Goal: Information Seeking & Learning: Check status

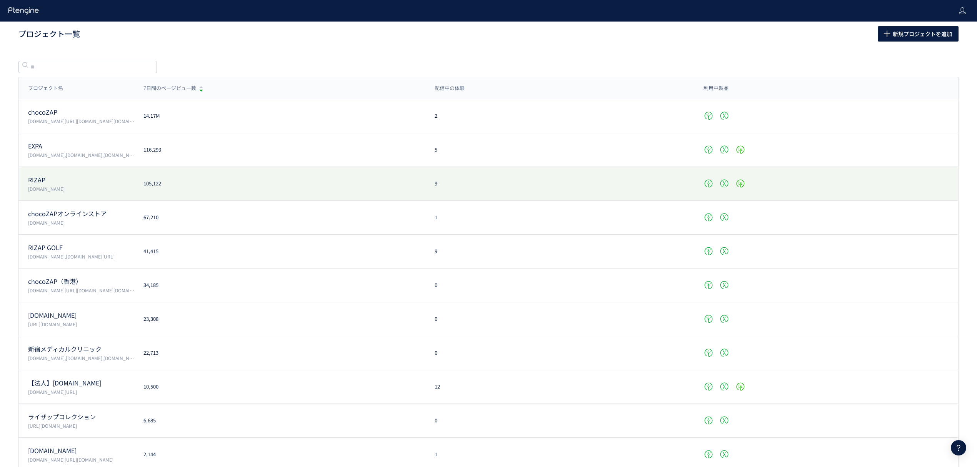
click at [45, 184] on p "RIZAP" at bounding box center [81, 179] width 106 height 9
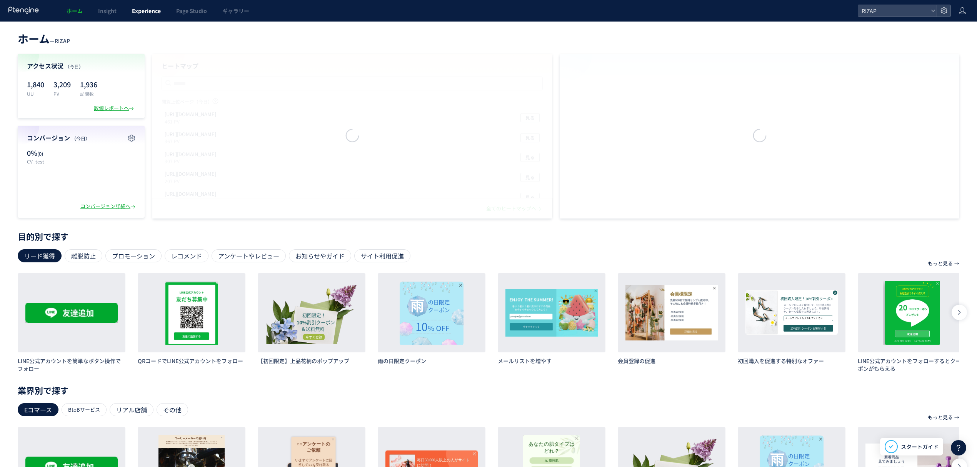
click at [139, 19] on link "Experience" at bounding box center [146, 11] width 44 height 22
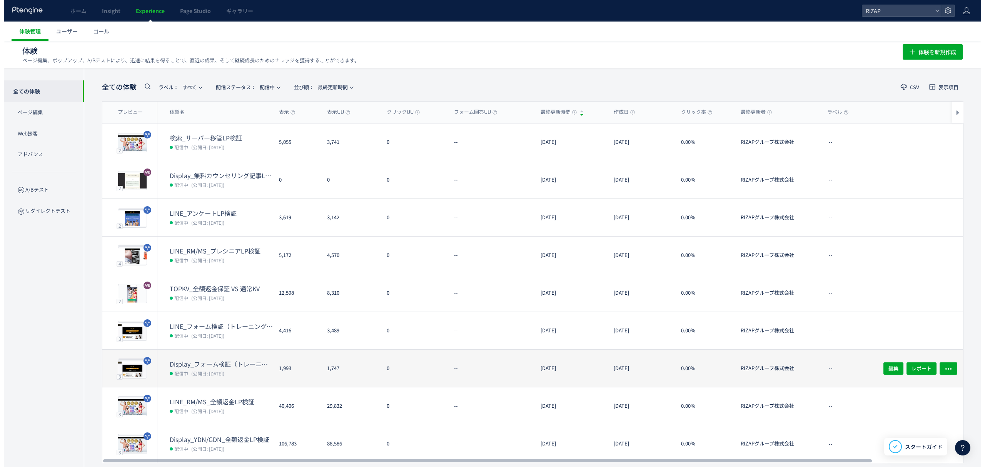
scroll to position [27, 0]
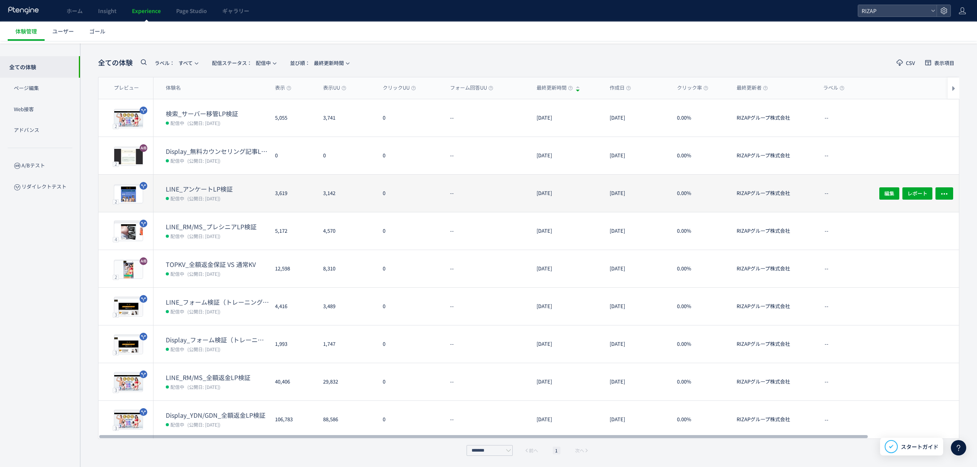
click at [209, 190] on dt "LINE_アンケートLP検証" at bounding box center [217, 189] width 103 height 9
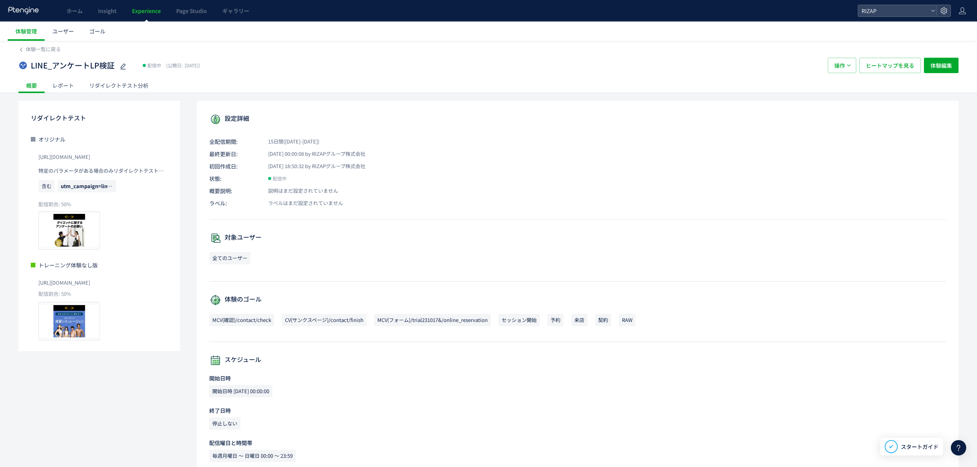
click at [64, 87] on div "レポート" at bounding box center [63, 85] width 37 height 15
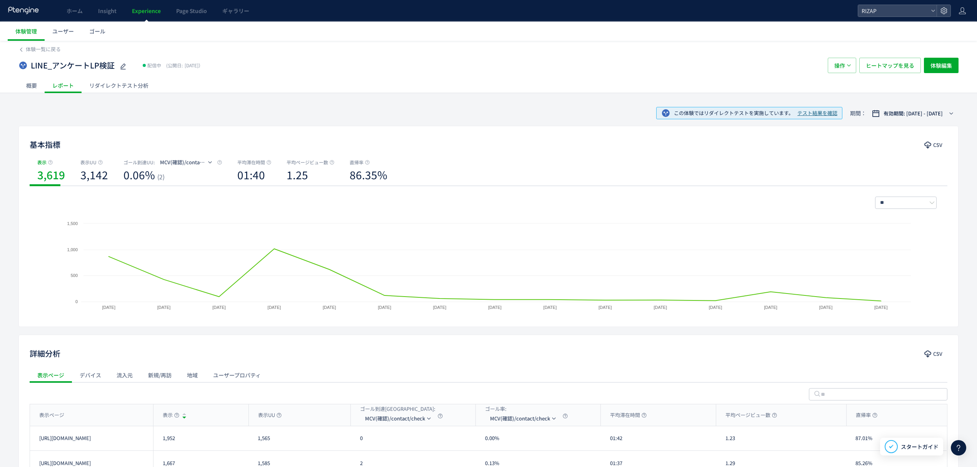
click at [38, 86] on div "概要" at bounding box center [31, 85] width 26 height 15
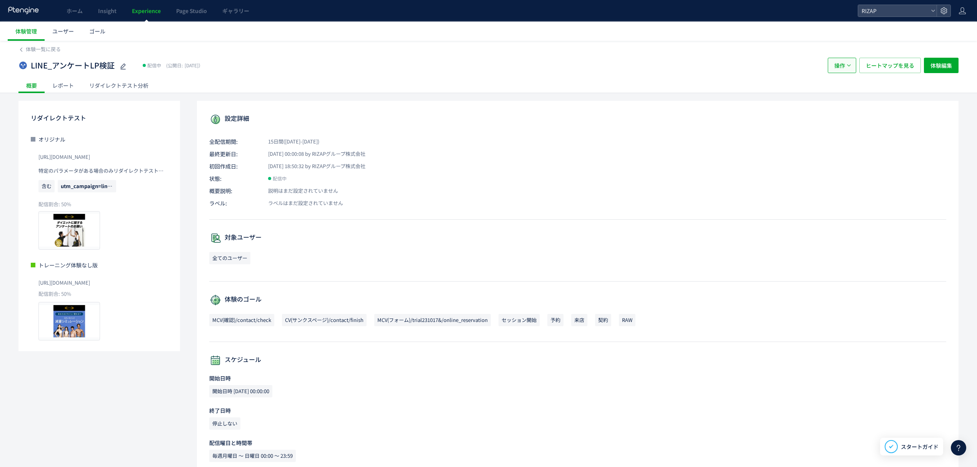
click at [834, 58] on button "操作" at bounding box center [842, 65] width 28 height 15
click at [844, 105] on li "複製" at bounding box center [842, 103] width 26 height 14
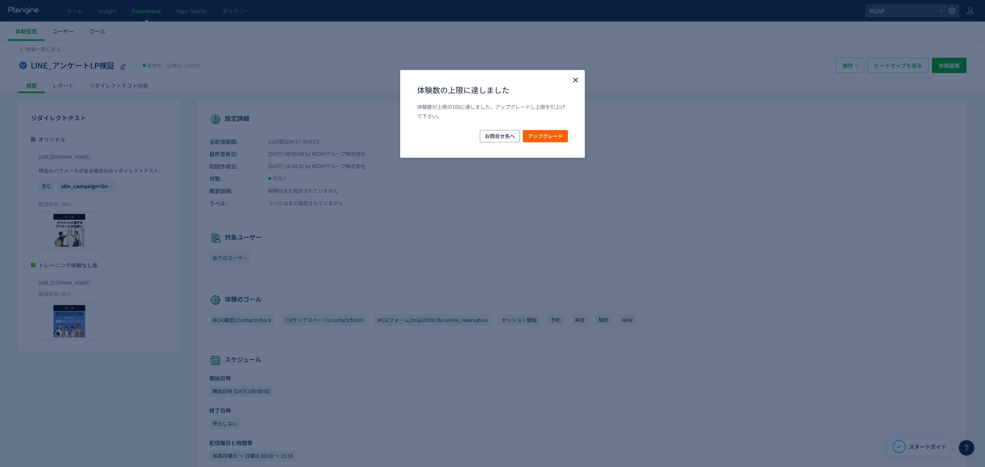
click at [572, 82] on icon "Close" at bounding box center [576, 80] width 8 height 8
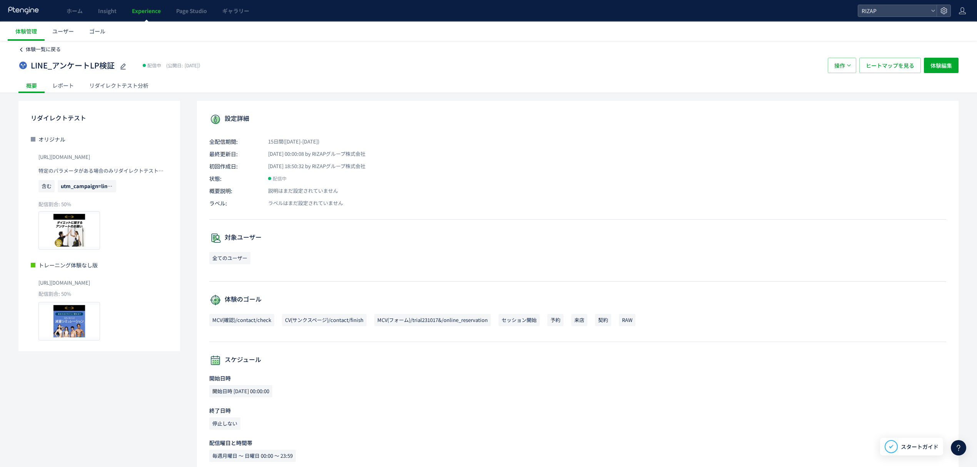
click at [45, 47] on span "体験一覧に戻る" at bounding box center [43, 48] width 35 height 7
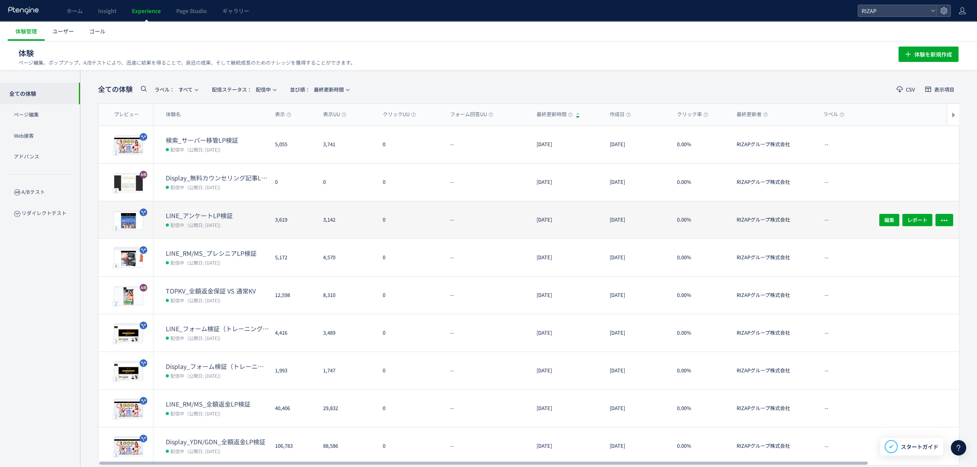
click at [216, 220] on dd "配信中 (公開日: [DATE])" at bounding box center [217, 225] width 103 height 10
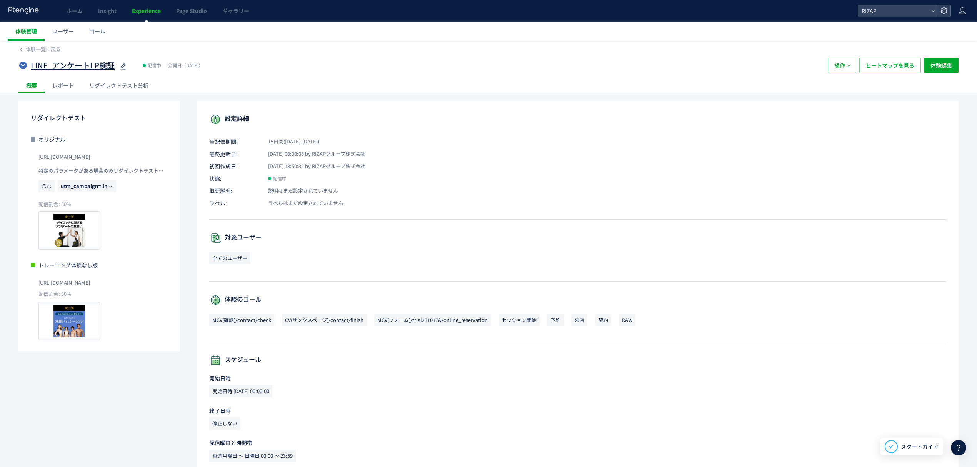
click at [91, 62] on span "LINE_アンケートLP検証" at bounding box center [73, 65] width 84 height 11
click at [91, 67] on input "**********" at bounding box center [79, 65] width 96 height 15
type input "**********"
click at [51, 48] on span "体験一覧に戻る" at bounding box center [43, 48] width 35 height 7
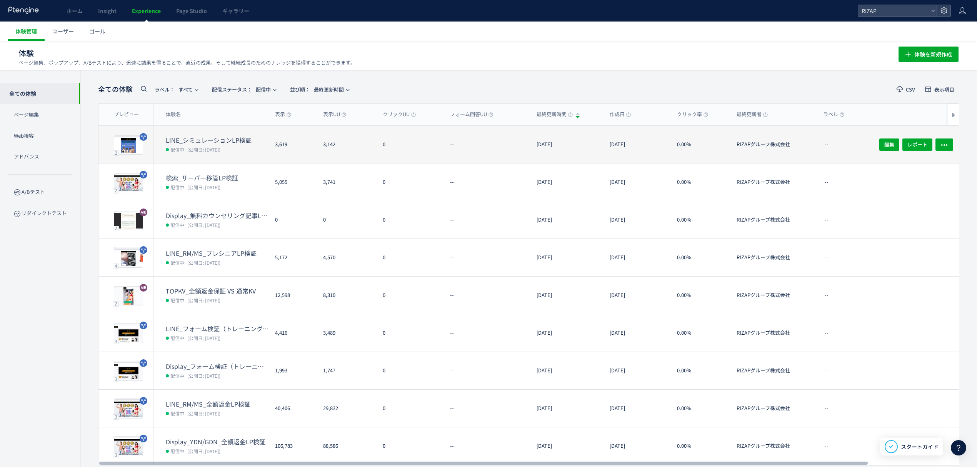
click at [210, 142] on dt "LINE_シミュレーションLP検証" at bounding box center [217, 140] width 103 height 9
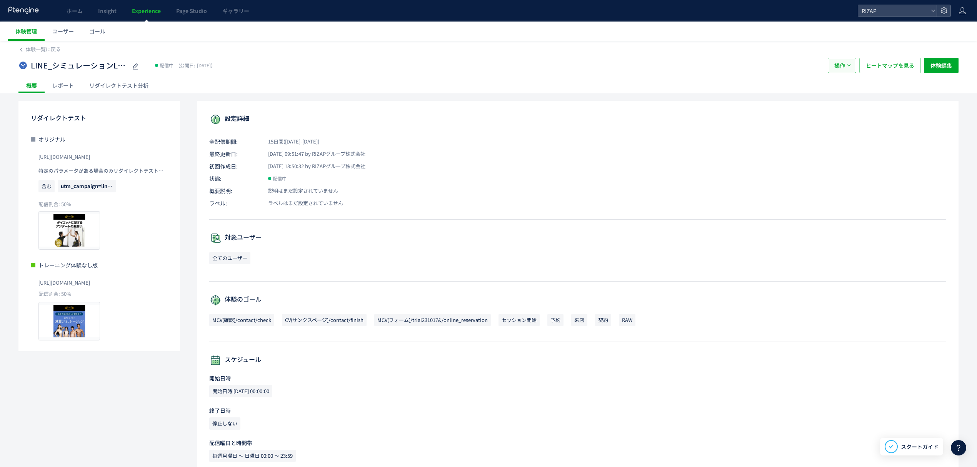
click at [845, 60] on button "操作" at bounding box center [842, 65] width 28 height 15
click at [473, 57] on div "LINE_シミュレーションLP検証 配信中 (公開日: [DATE]） 操作 ヒートマップを見る 体験編集" at bounding box center [488, 65] width 940 height 25
click at [42, 53] on div "LINE_シミュレーションLP検証 配信中 (公開日: [DATE]） 操作 ヒートマップを見る 体験編集" at bounding box center [488, 65] width 940 height 25
click at [44, 44] on div "体験一覧に戻る" at bounding box center [488, 47] width 940 height 12
click at [49, 50] on span "体験一覧に戻る" at bounding box center [43, 48] width 35 height 7
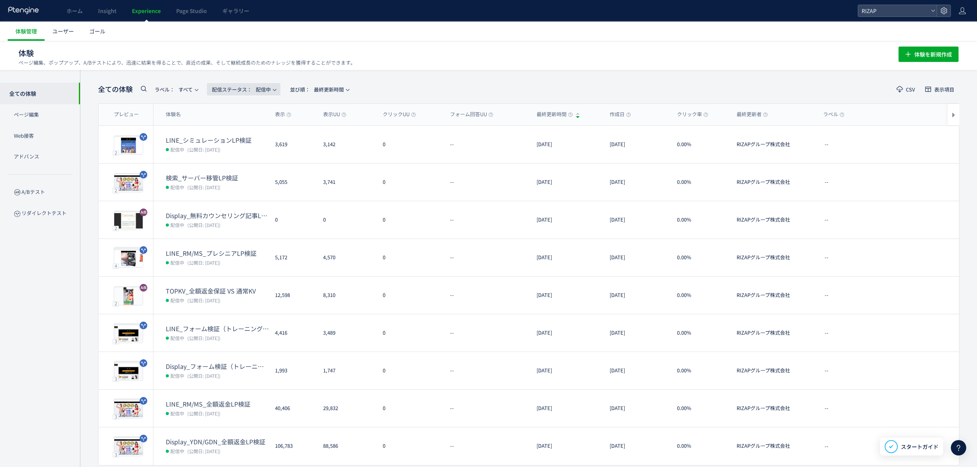
click at [263, 91] on span "配信ステータス​： 配信中" at bounding box center [241, 89] width 59 height 13
click at [251, 152] on li "停止中" at bounding box center [246, 153] width 32 height 14
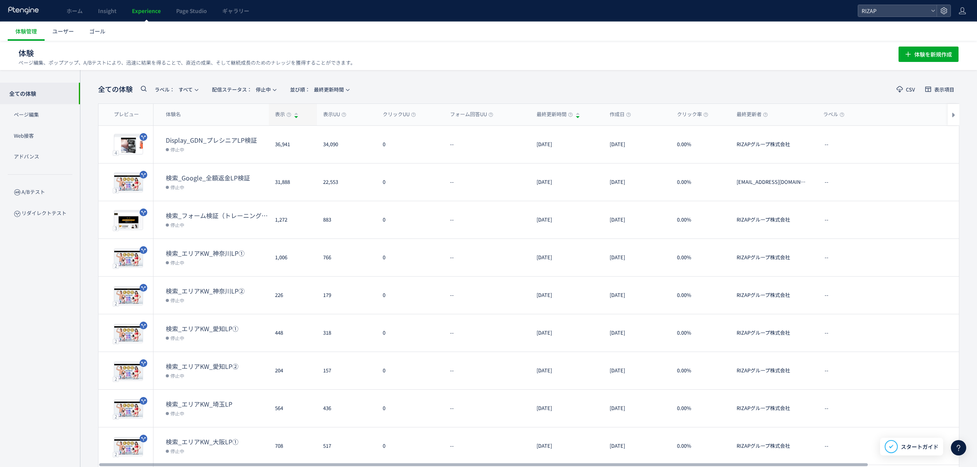
click at [277, 116] on span "表示" at bounding box center [283, 114] width 16 height 7
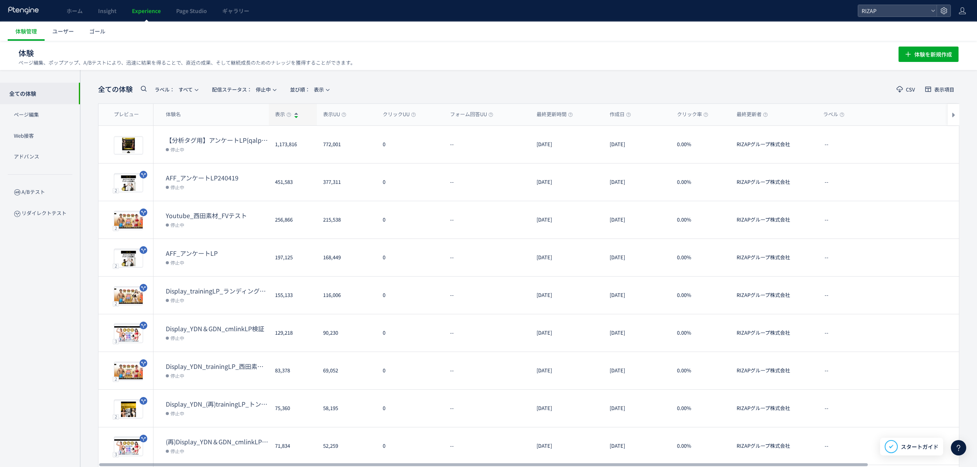
click at [277, 116] on span "表示" at bounding box center [283, 114] width 16 height 7
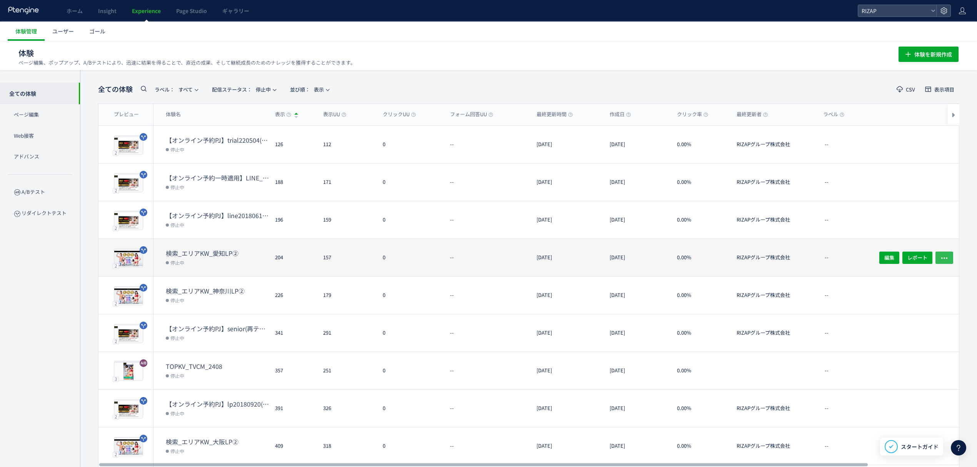
click at [945, 252] on span "button" at bounding box center [945, 257] width 8 height 12
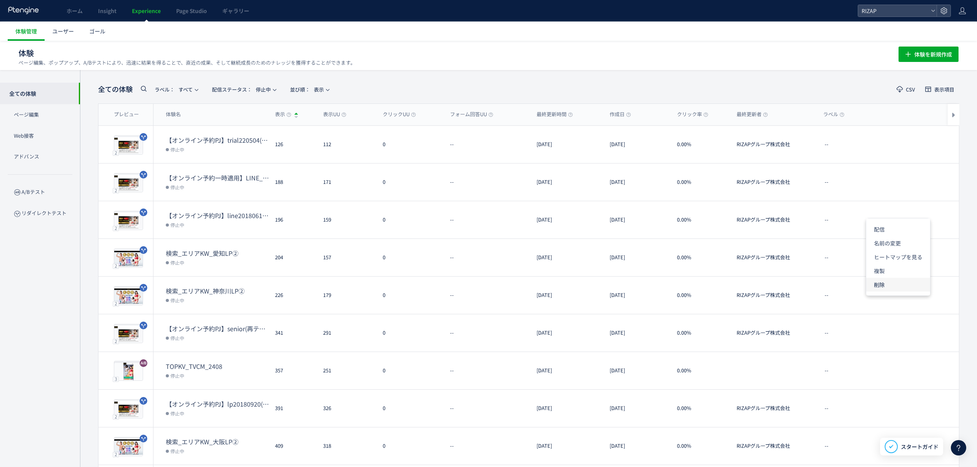
click at [891, 285] on li "削除" at bounding box center [899, 285] width 64 height 14
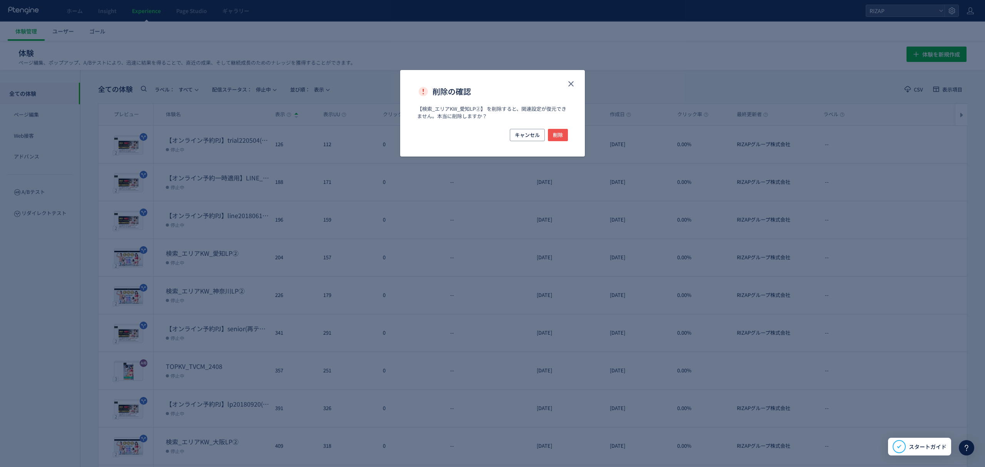
click at [569, 139] on div "キャンセル 削除" at bounding box center [492, 143] width 185 height 28
click at [562, 135] on span "削除" at bounding box center [558, 135] width 10 height 12
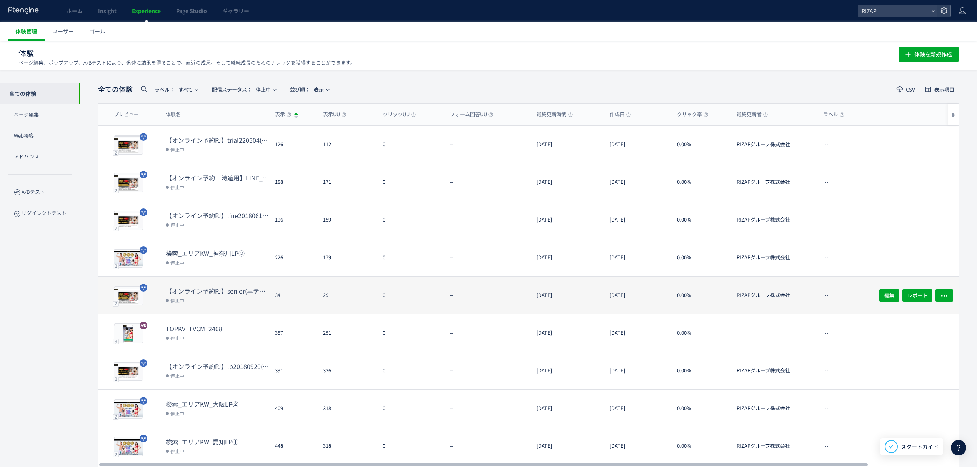
scroll to position [64, 0]
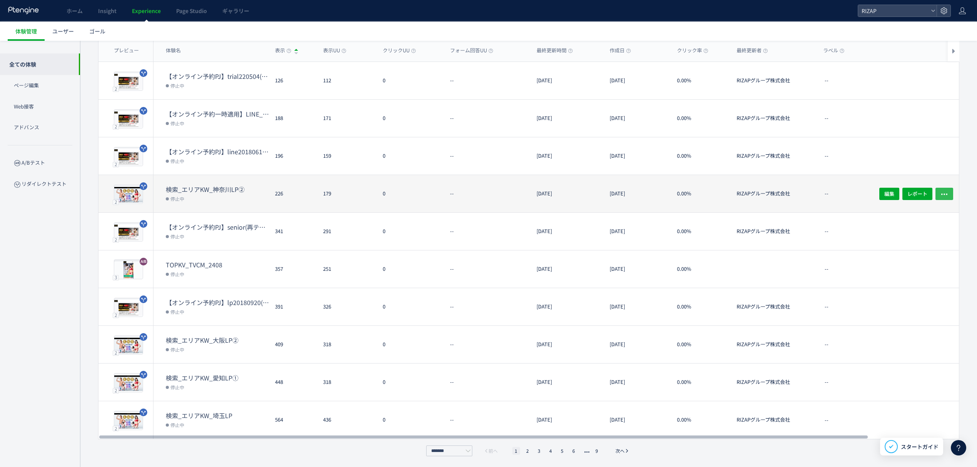
click at [943, 189] on span "button" at bounding box center [945, 193] width 8 height 12
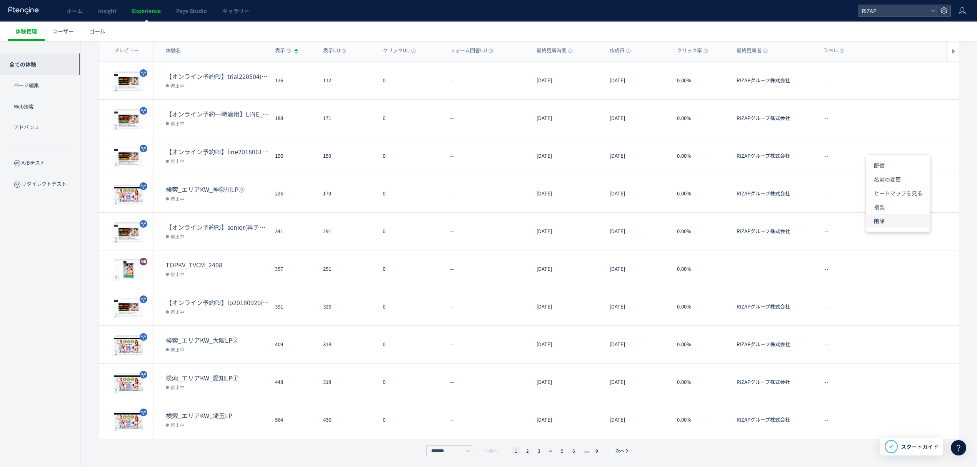
click at [904, 220] on li "削除" at bounding box center [899, 221] width 64 height 14
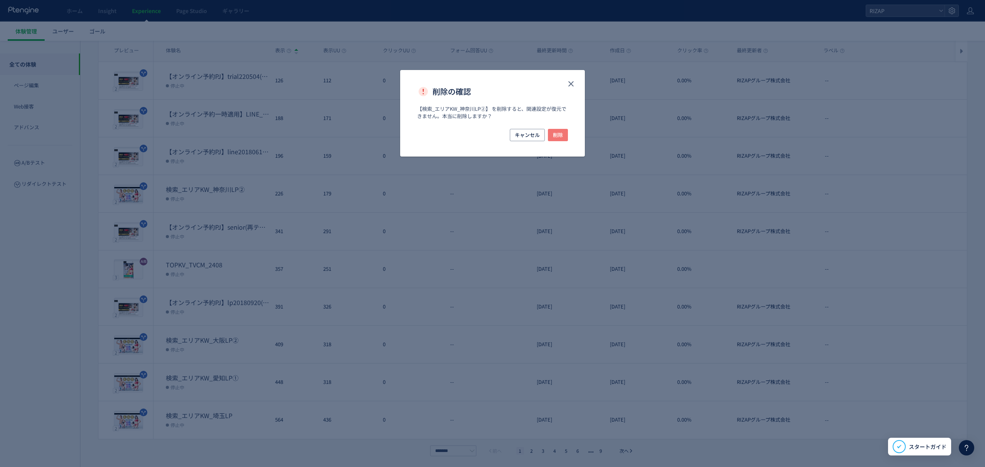
click at [560, 131] on span "削除" at bounding box center [558, 135] width 10 height 12
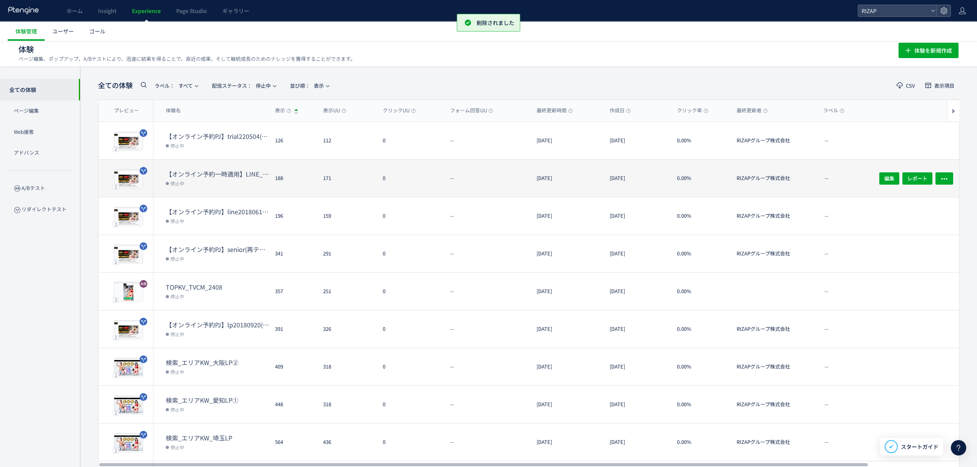
scroll to position [0, 0]
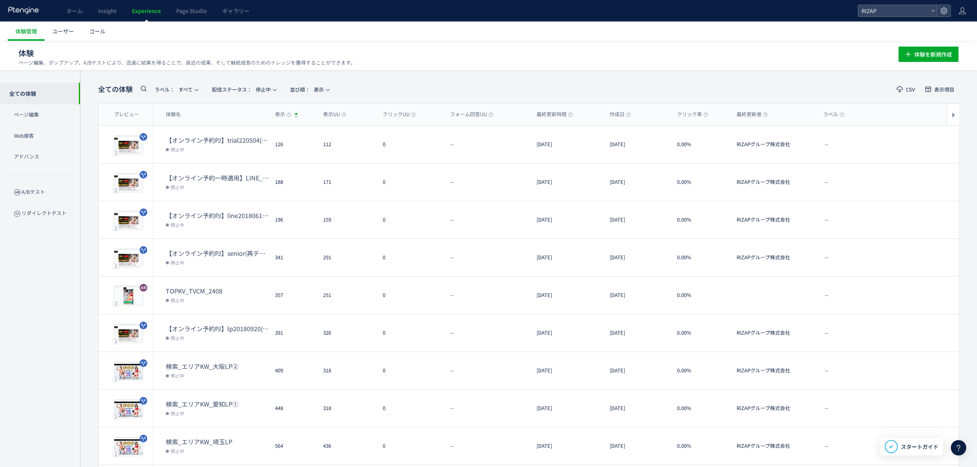
click at [147, 85] on icon at bounding box center [143, 88] width 9 height 9
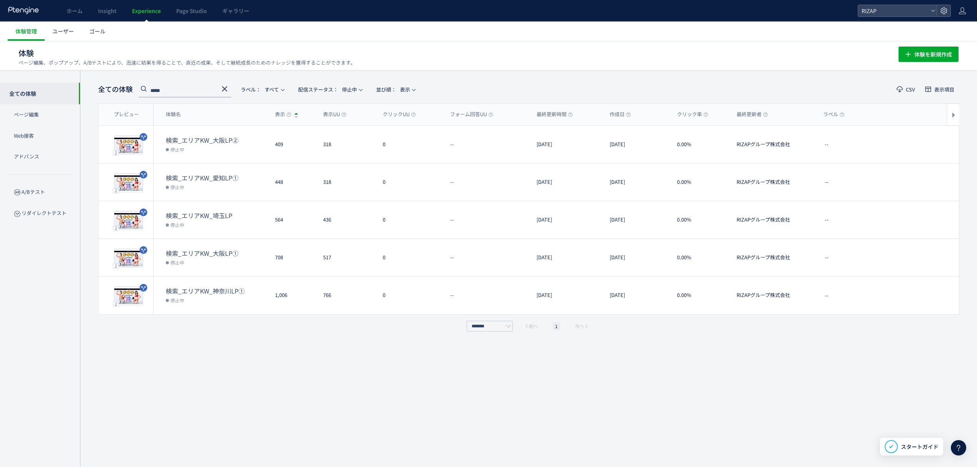
type input "*****"
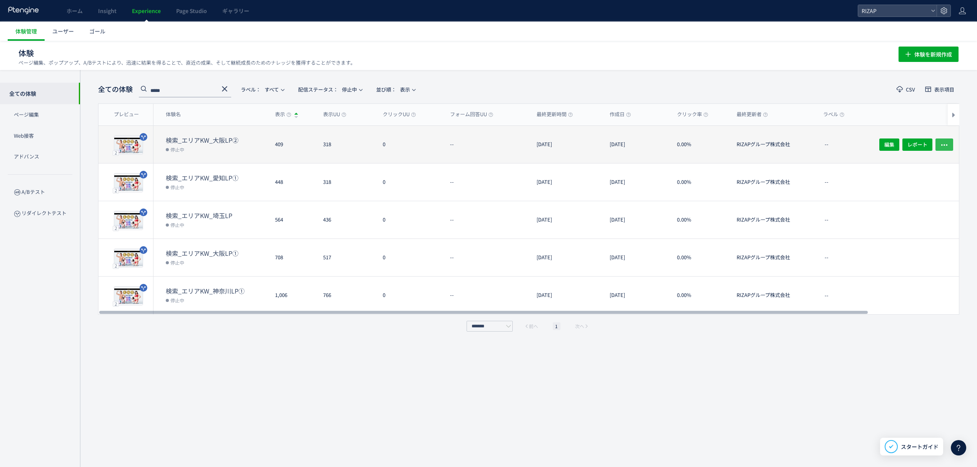
click at [947, 141] on icon "button" at bounding box center [945, 145] width 8 height 8
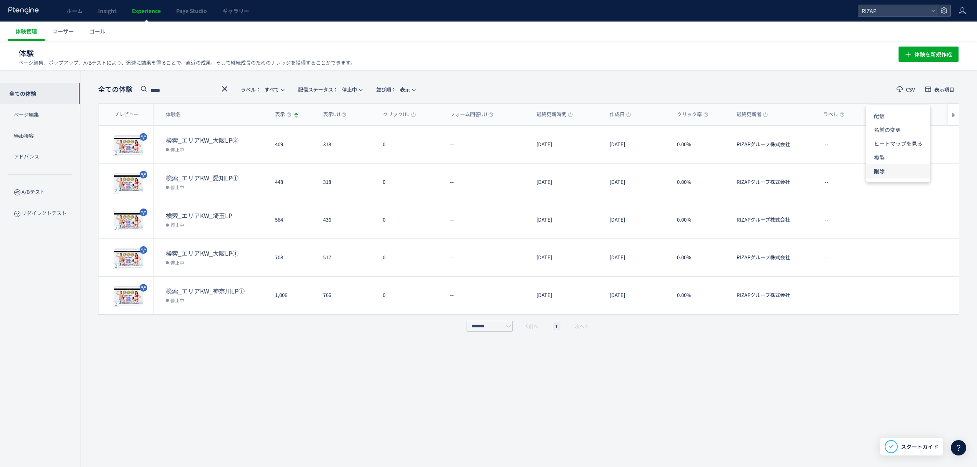
click at [907, 168] on li "削除" at bounding box center [899, 171] width 64 height 14
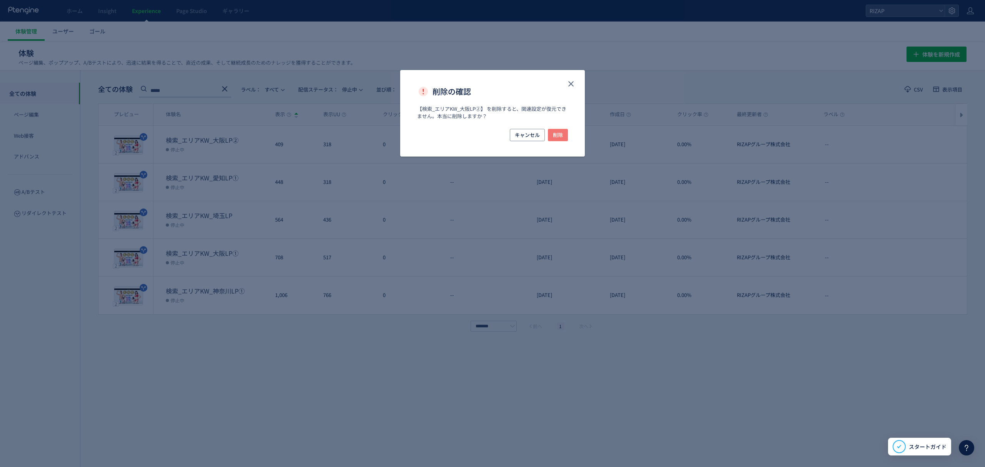
click at [561, 133] on span "削除" at bounding box center [558, 135] width 10 height 12
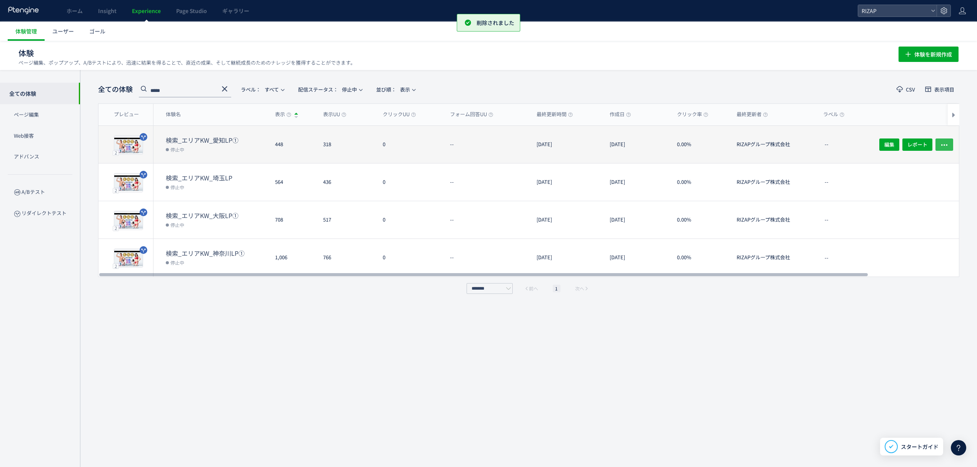
click at [951, 142] on button "button" at bounding box center [945, 144] width 18 height 12
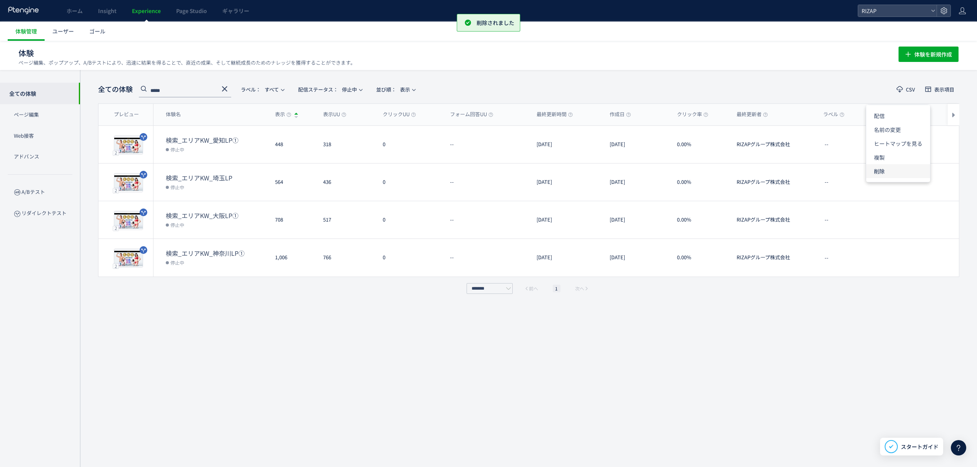
click at [886, 174] on li "削除" at bounding box center [899, 171] width 64 height 14
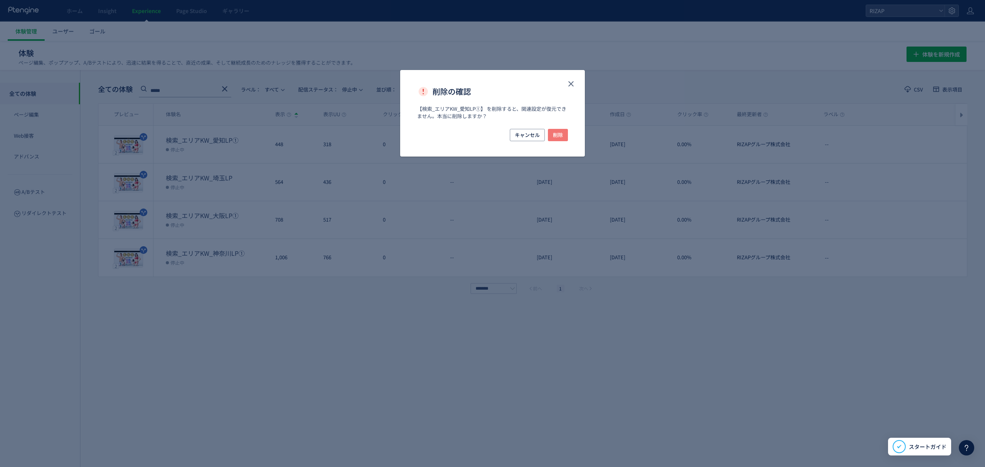
click at [553, 135] on button "削除" at bounding box center [558, 135] width 20 height 12
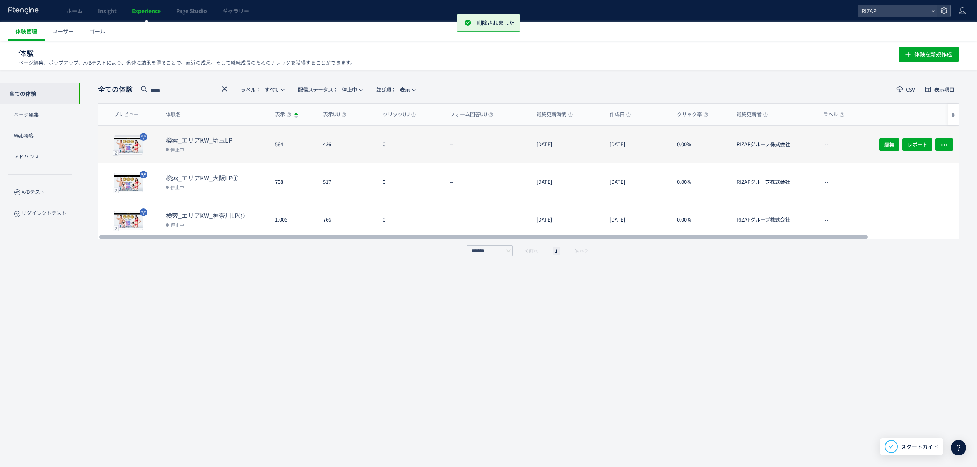
click at [941, 136] on div "編集 レポート" at bounding box center [914, 144] width 92 height 37
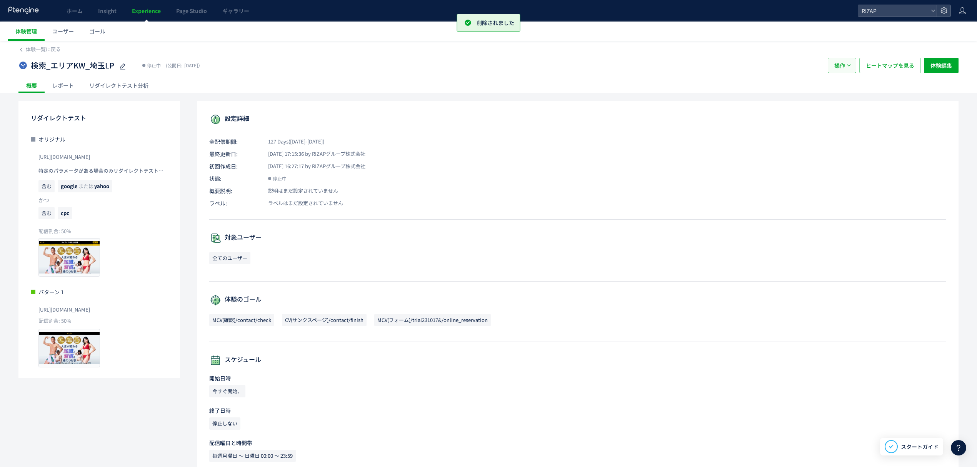
click at [850, 65] on icon "button" at bounding box center [849, 65] width 5 height 5
click at [842, 114] on li "削除" at bounding box center [842, 117] width 26 height 14
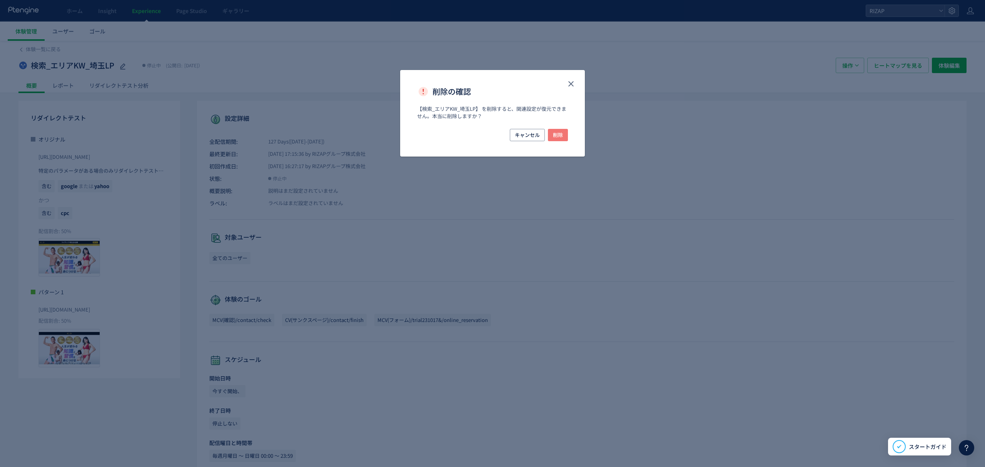
click at [554, 133] on span "削除" at bounding box center [558, 135] width 10 height 12
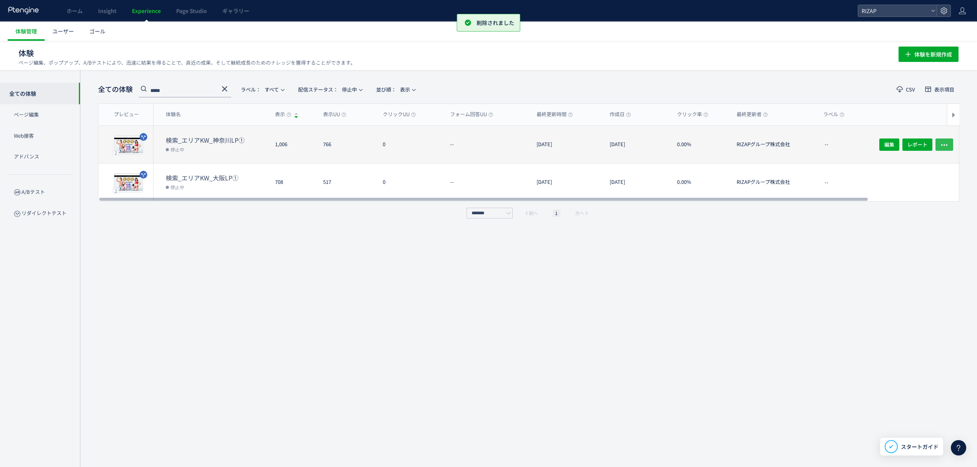
click at [950, 148] on button "button" at bounding box center [945, 144] width 18 height 12
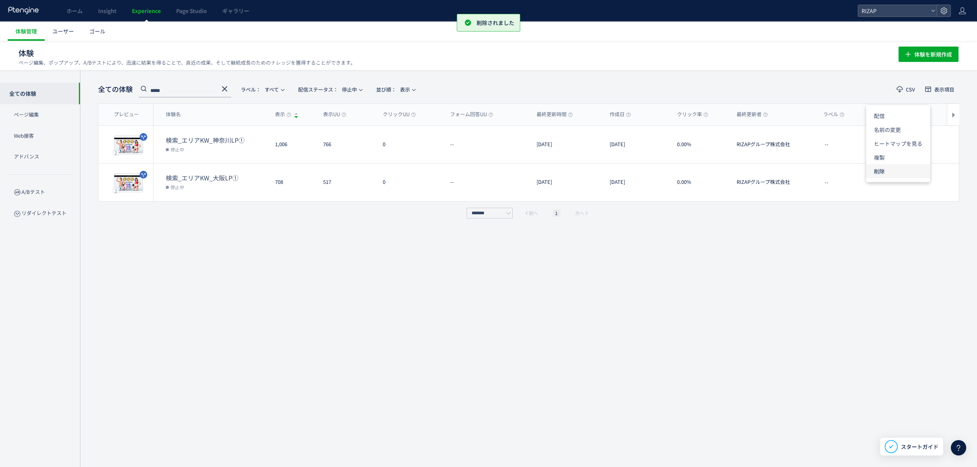
click at [899, 167] on li "削除" at bounding box center [899, 171] width 64 height 14
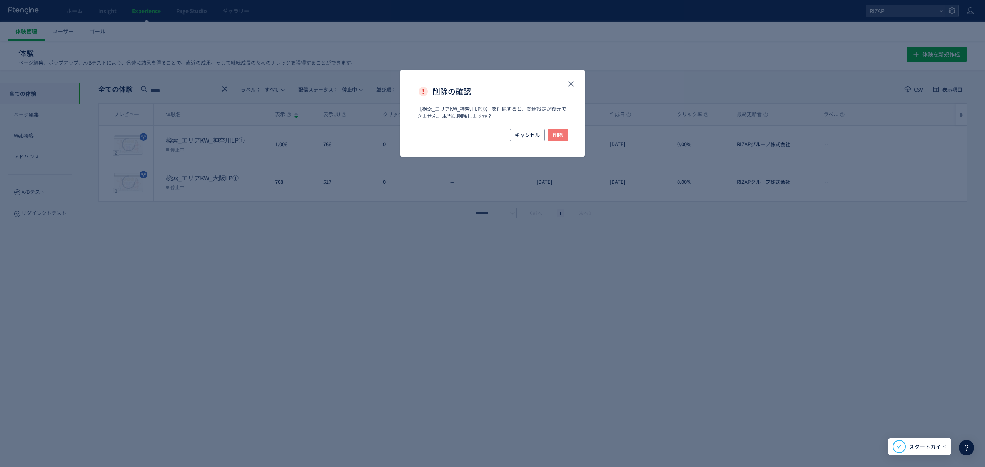
click at [559, 136] on span "削除" at bounding box center [558, 135] width 10 height 12
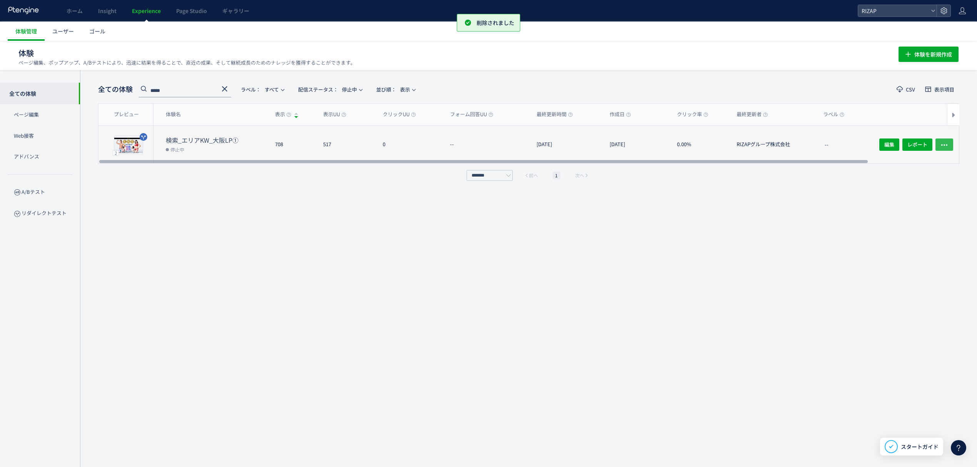
click at [944, 143] on icon "button" at bounding box center [945, 145] width 8 height 8
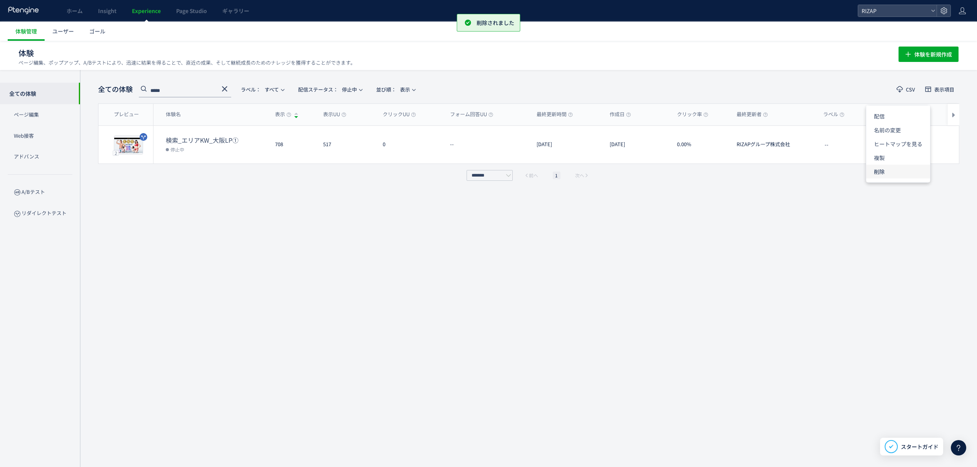
click at [877, 172] on li "削除" at bounding box center [899, 172] width 64 height 14
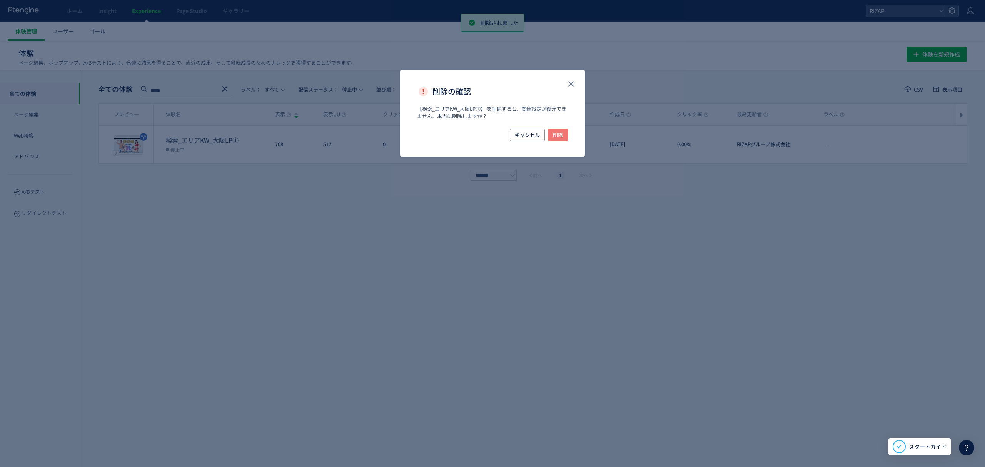
click at [554, 135] on span "削除" at bounding box center [558, 135] width 10 height 12
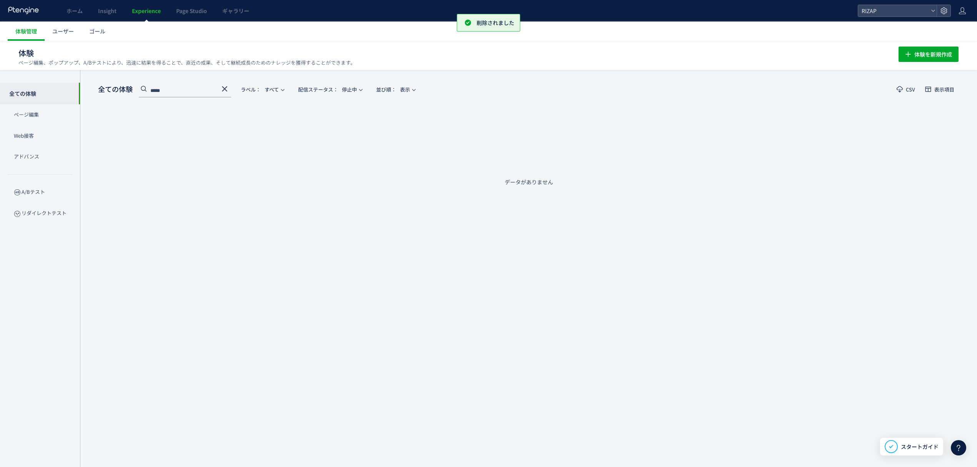
click at [223, 87] on use at bounding box center [224, 88] width 5 height 5
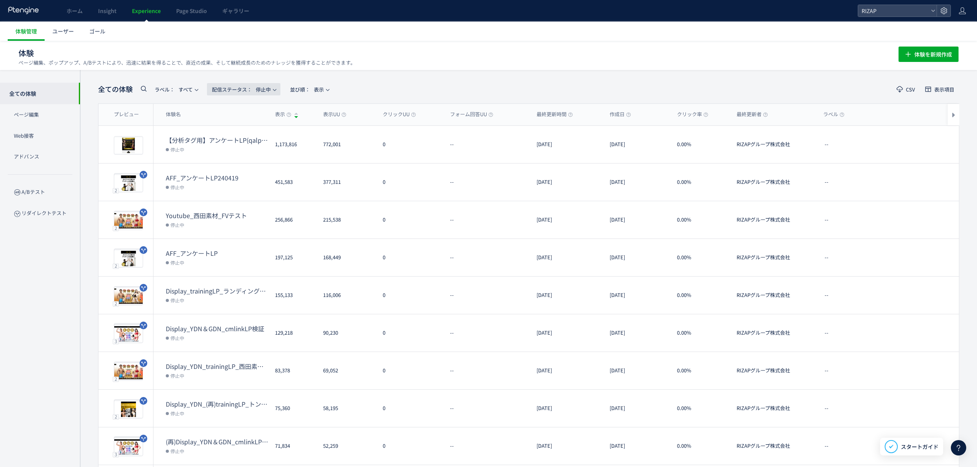
click at [262, 91] on span "配信ステータス​： 停止中" at bounding box center [241, 89] width 59 height 13
click at [253, 125] on li "配信中" at bounding box center [246, 125] width 32 height 14
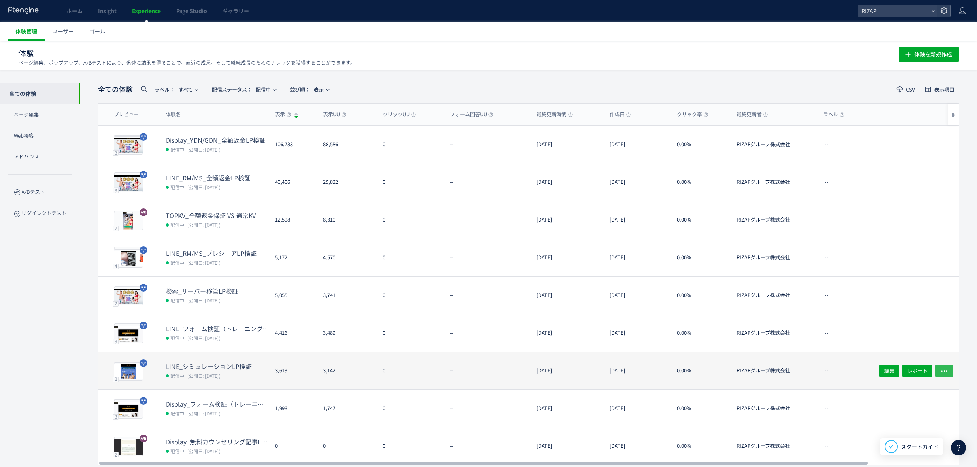
click at [945, 369] on icon "button" at bounding box center [945, 371] width 8 height 8
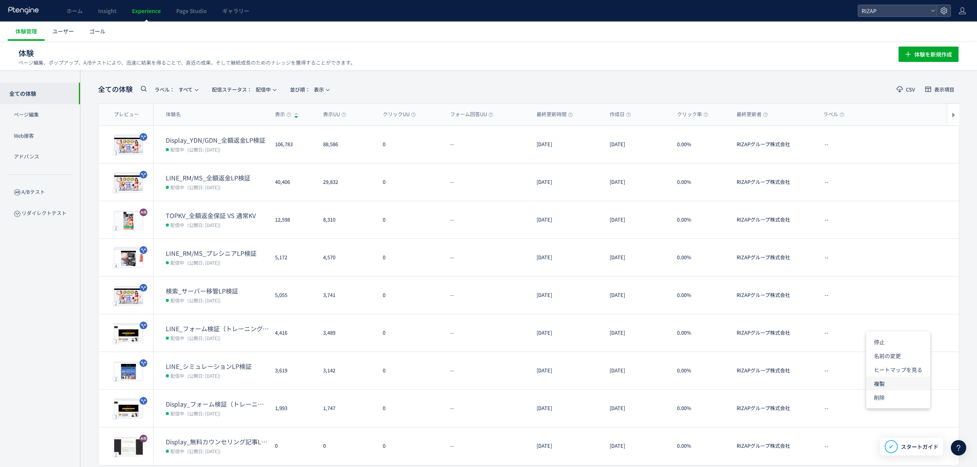
click at [907, 380] on li "複製" at bounding box center [899, 384] width 64 height 14
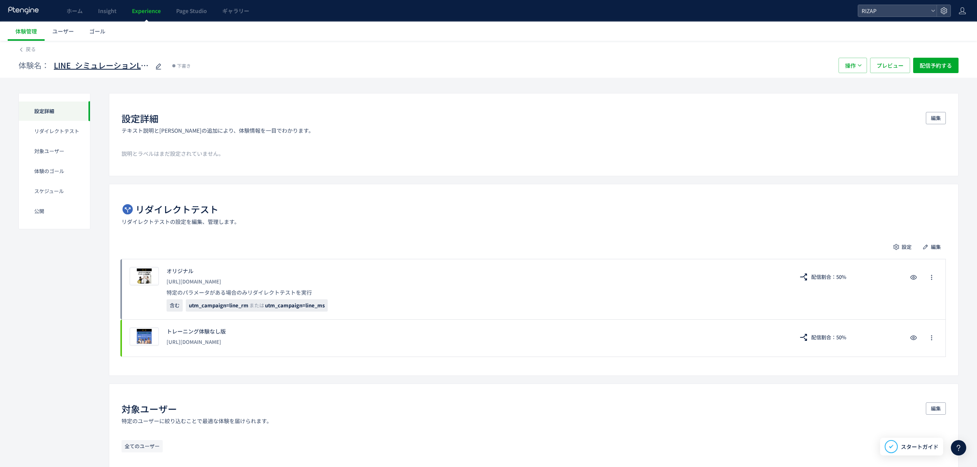
click at [73, 58] on div "LINE_シミュレーションLP検証(copy)" at bounding box center [108, 65] width 109 height 15
click at [70, 65] on span "LINE_シミュレーションLP検証(copy)" at bounding box center [102, 65] width 96 height 11
type input "**********"
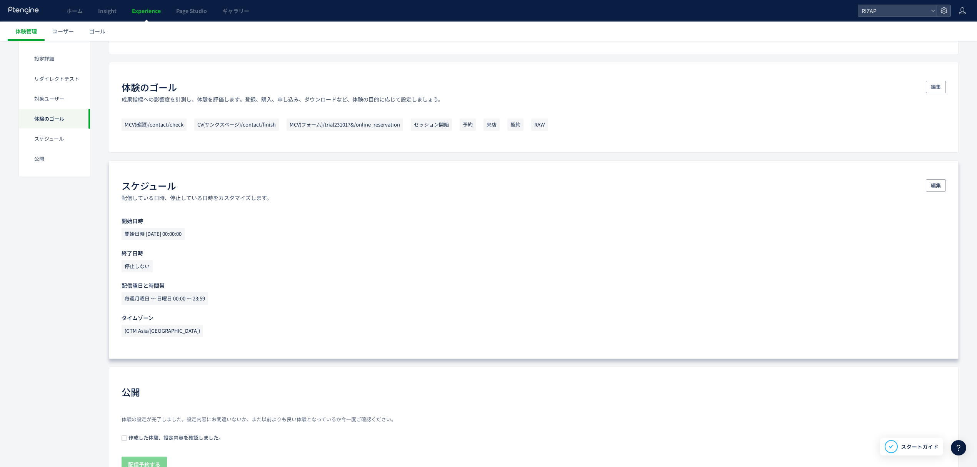
scroll to position [422, 0]
click at [935, 189] on span "編集" at bounding box center [936, 185] width 10 height 12
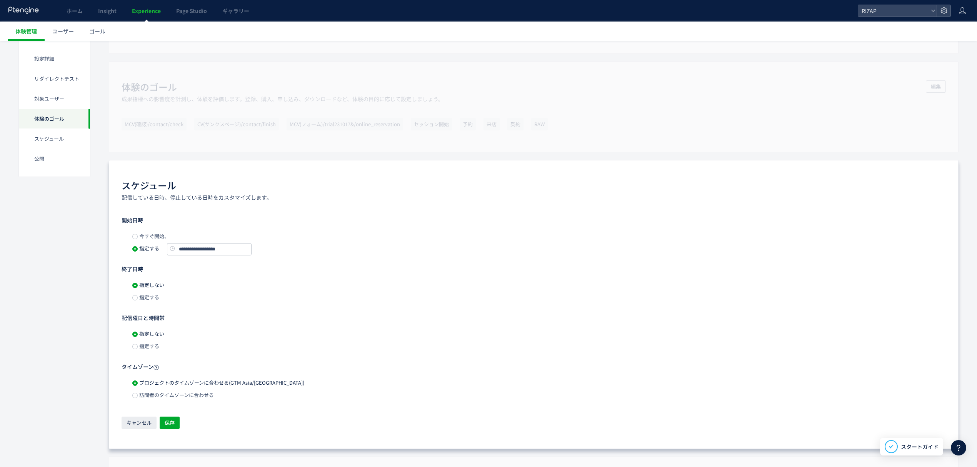
click at [153, 239] on span "今すぐ開始、" at bounding box center [154, 235] width 32 height 7
click at [174, 419] on span "保存" at bounding box center [170, 423] width 10 height 12
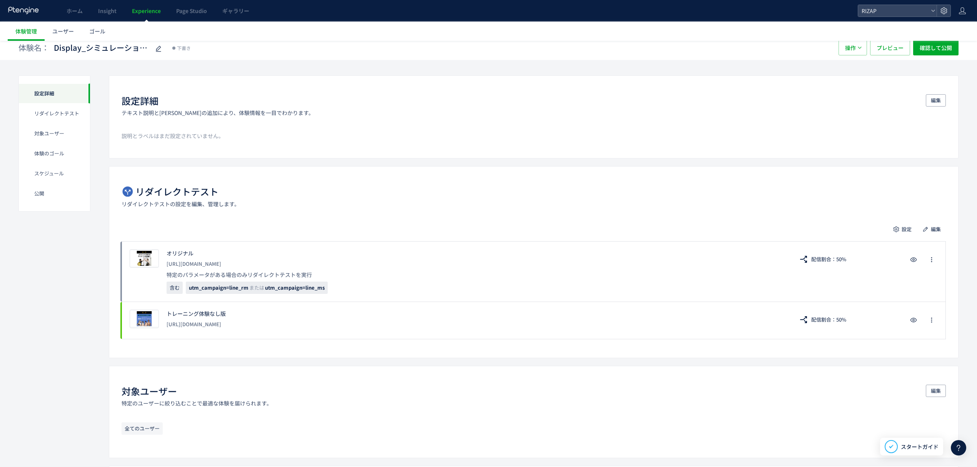
scroll to position [0, 0]
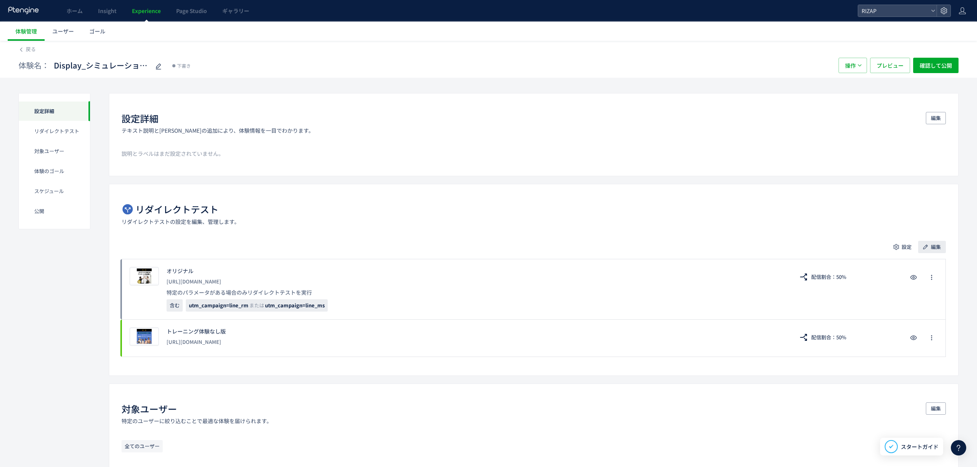
click at [941, 242] on button "編集" at bounding box center [933, 247] width 28 height 12
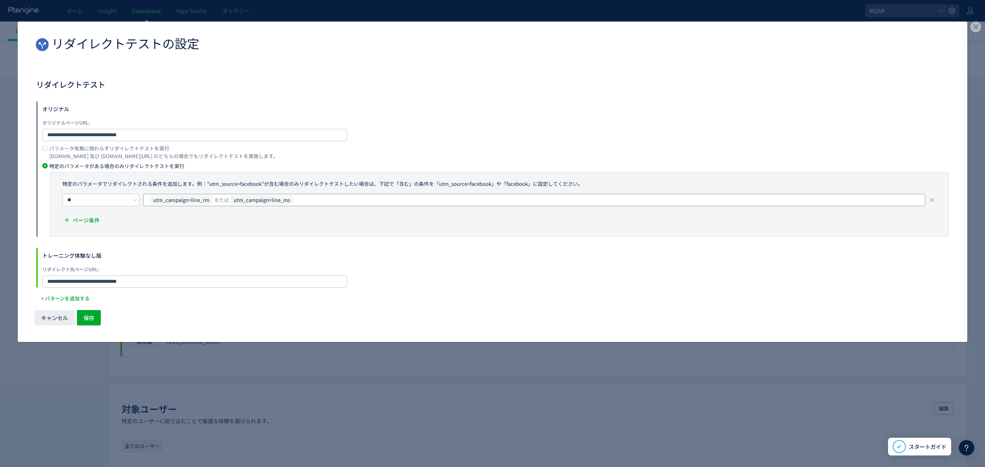
click at [211, 199] on span "utm_campaign=line_rm" at bounding box center [181, 199] width 62 height 9
click at [210, 201] on icon "dialog" at bounding box center [210, 199] width 5 height 5
paste input "*******"
type input "*******"
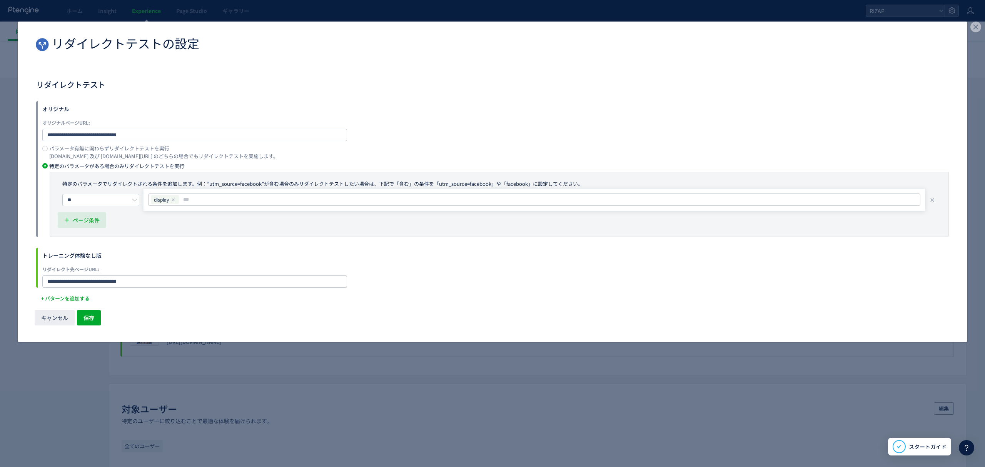
click at [81, 219] on span "ページ条件" at bounding box center [86, 219] width 27 height 15
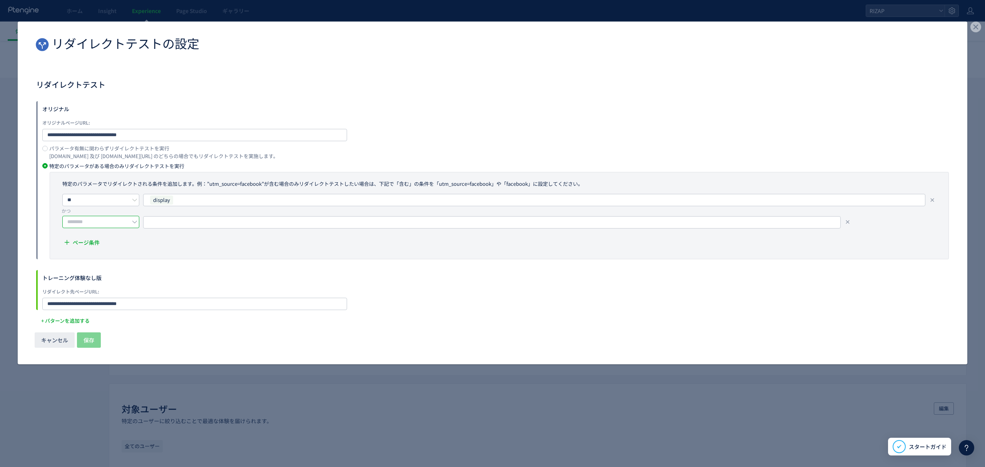
click at [116, 220] on input "dialog" at bounding box center [100, 222] width 77 height 12
click at [93, 242] on li "含む" at bounding box center [103, 241] width 81 height 13
type input "**"
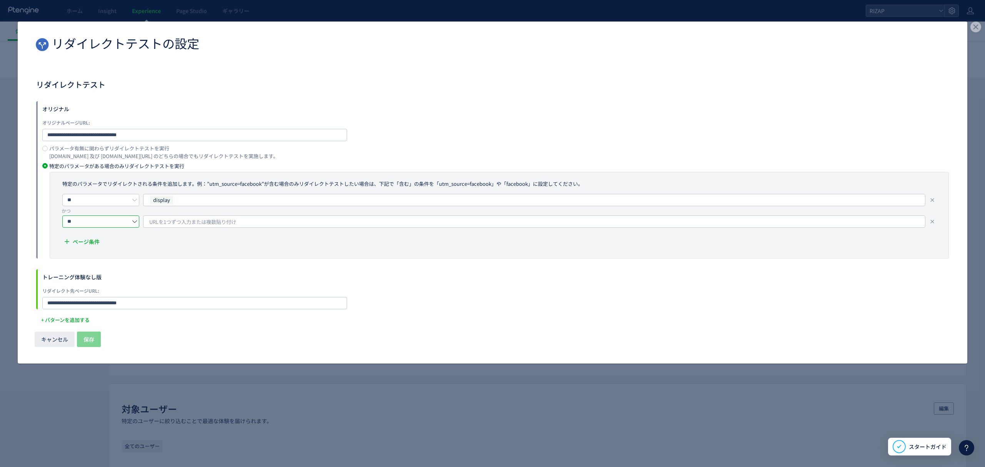
drag, startPoint x: 179, startPoint y: 231, endPoint x: 185, endPoint y: 225, distance: 8.7
click at [182, 228] on div "** display かつ ** URLを1つずつ入力または複数貼り付け ページ条件" at bounding box center [499, 222] width 883 height 57
click at [185, 224] on span "URLを1つずつ入力または複数貼り付け" at bounding box center [192, 222] width 87 height 12
type input "***"
click at [204, 222] on input "dialog" at bounding box center [544, 221] width 739 height 9
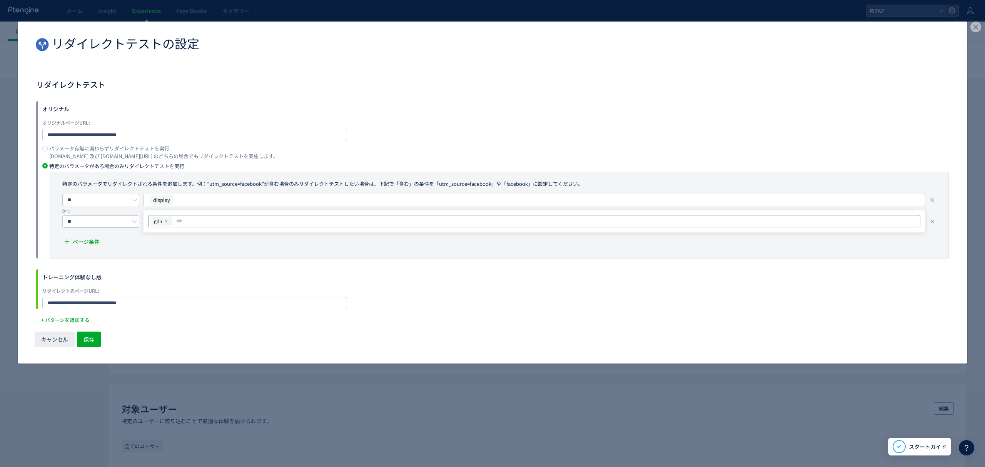
paste input "***"
type input "***"
click at [85, 342] on span "保存" at bounding box center [89, 339] width 11 height 15
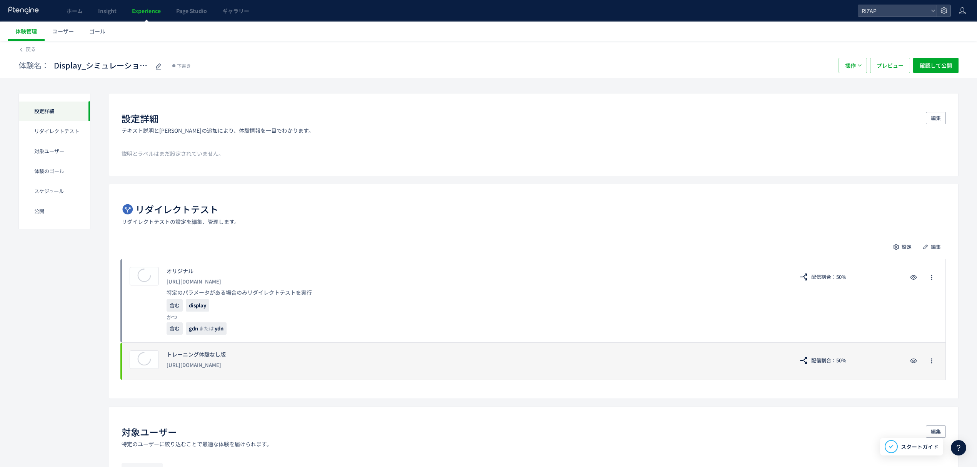
scroll to position [17, 0]
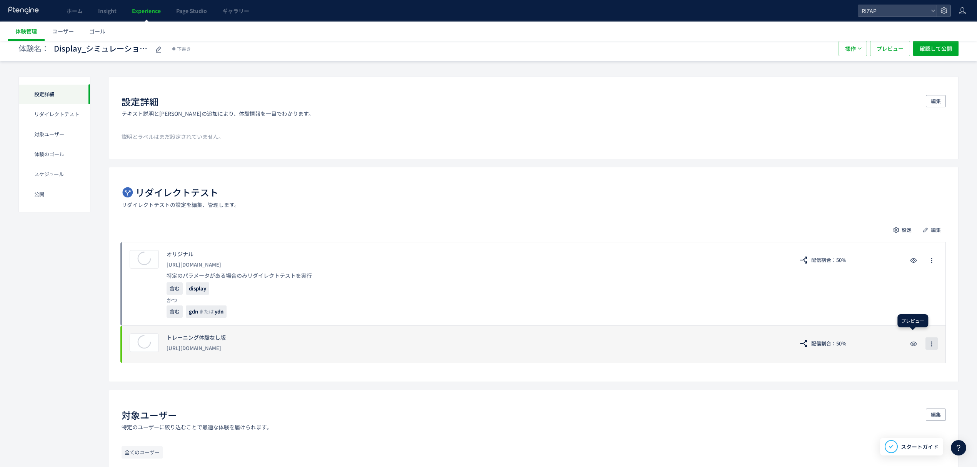
click at [933, 346] on icon "button" at bounding box center [932, 344] width 6 height 6
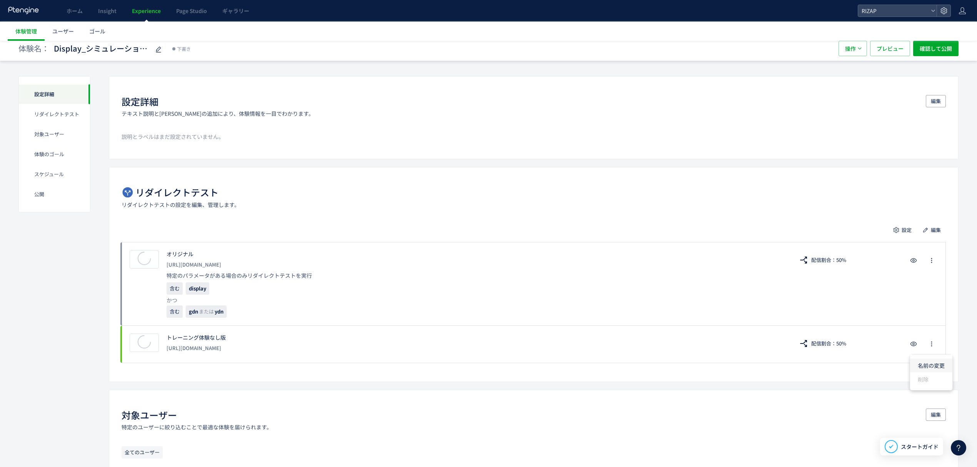
click at [924, 366] on li "名前の変更" at bounding box center [931, 366] width 42 height 14
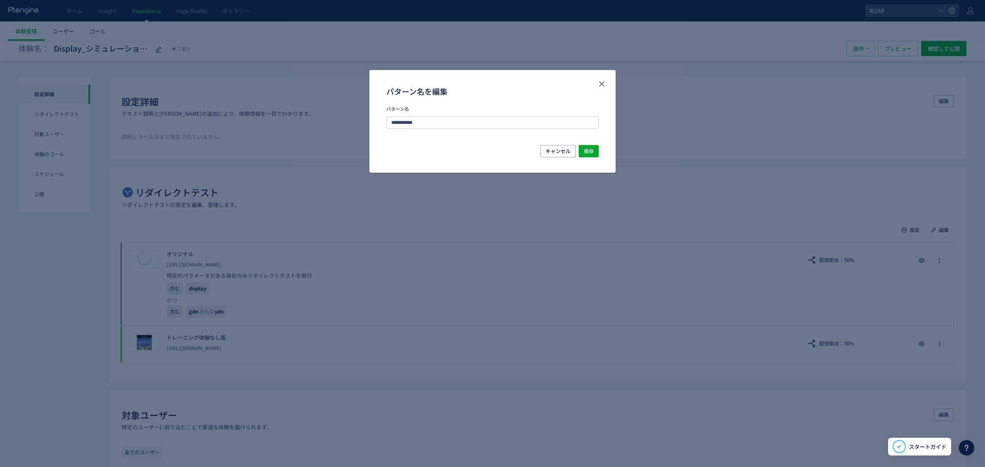
drag, startPoint x: 466, startPoint y: 122, endPoint x: 354, endPoint y: 120, distance: 112.0
click at [356, 120] on div "**********" at bounding box center [492, 233] width 985 height 467
type input "***"
click at [588, 153] on span "保存" at bounding box center [589, 151] width 10 height 12
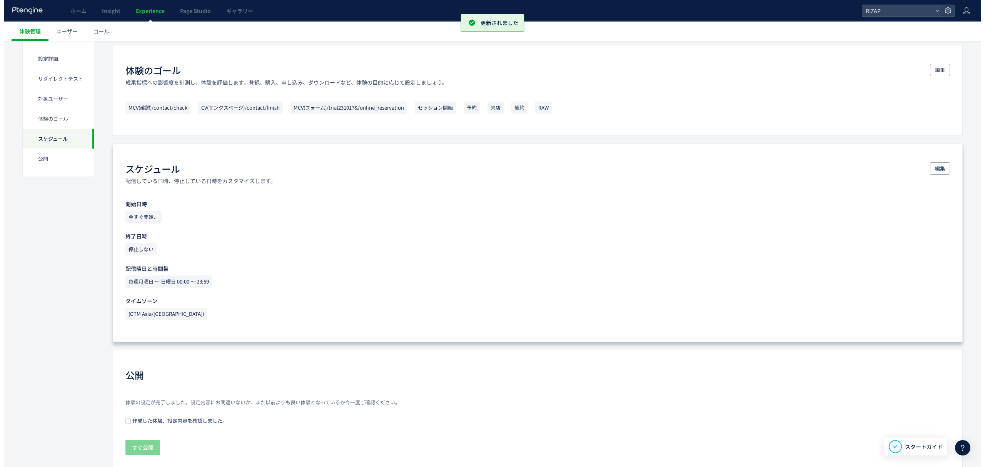
scroll to position [496, 0]
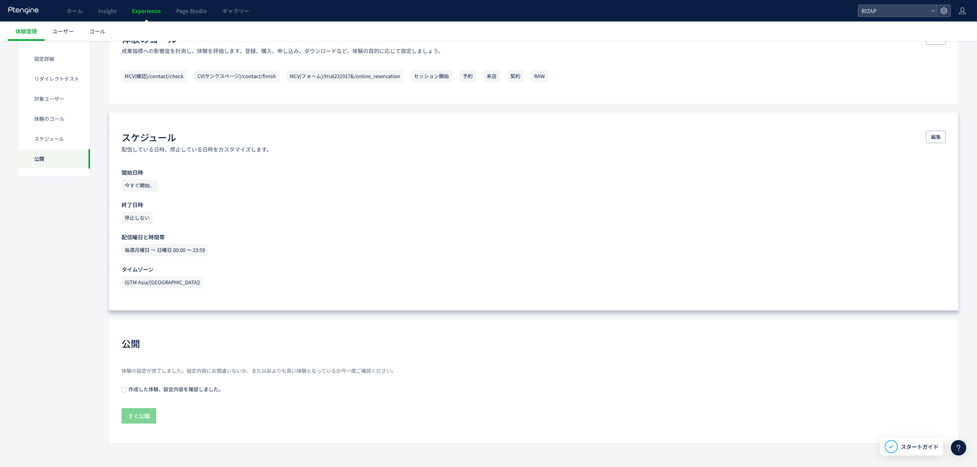
click at [139, 390] on span "作成した体験、設定内容を確認しました。" at bounding box center [175, 389] width 97 height 7
click at [137, 419] on span "すぐ公開" at bounding box center [139, 415] width 22 height 15
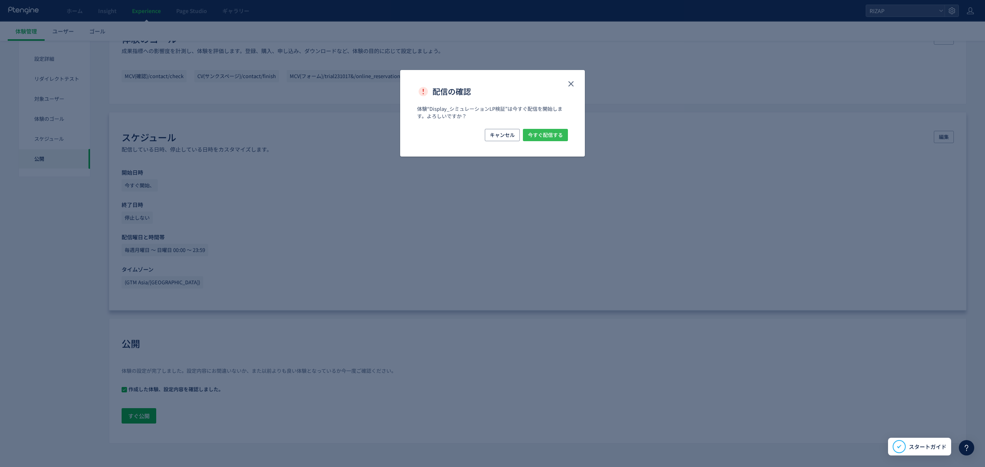
click at [561, 129] on span "今すぐ配信する" at bounding box center [545, 135] width 35 height 12
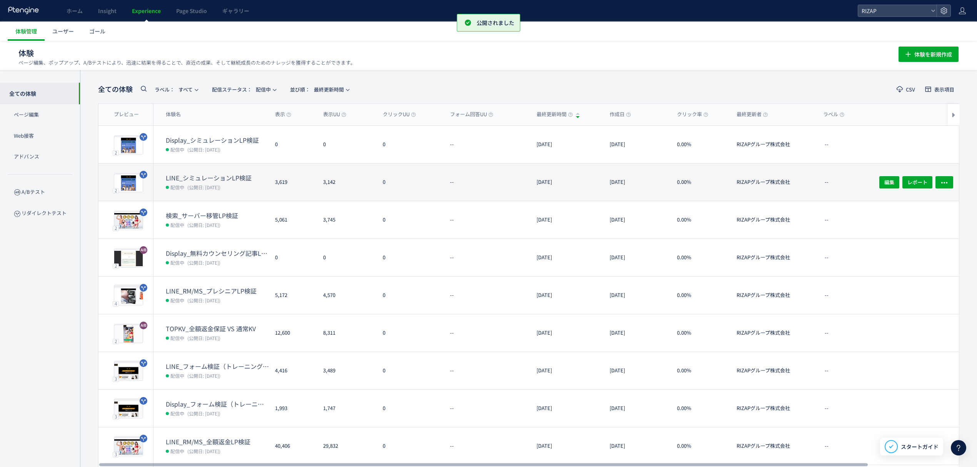
click at [205, 171] on div "LINE_シミュレーションLP検証 配信中 (公開日: [DATE])" at bounding box center [211, 182] width 115 height 37
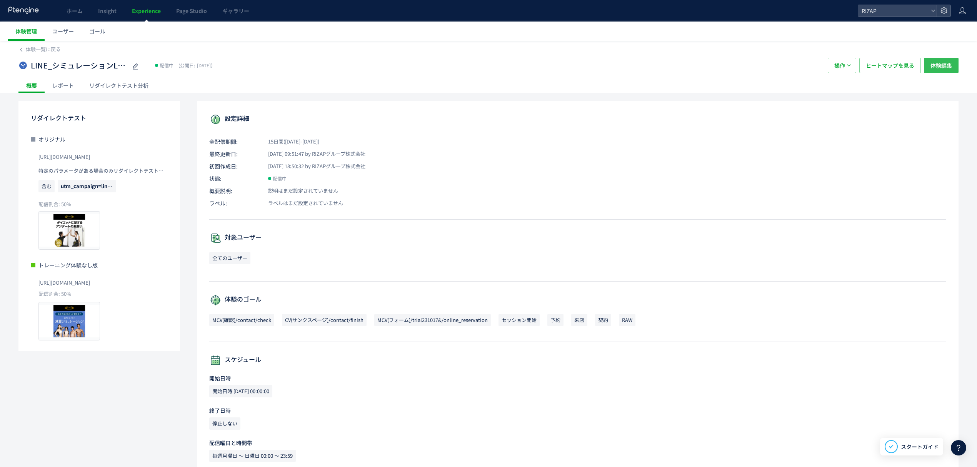
click at [949, 68] on span "体験編集" at bounding box center [942, 65] width 22 height 15
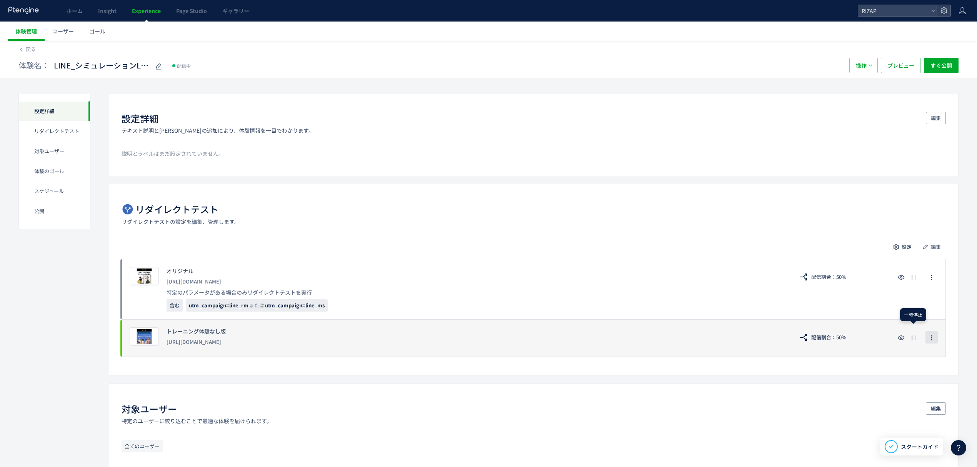
click at [937, 333] on button "button" at bounding box center [932, 337] width 12 height 12
click at [930, 339] on icon "button" at bounding box center [932, 338] width 6 height 6
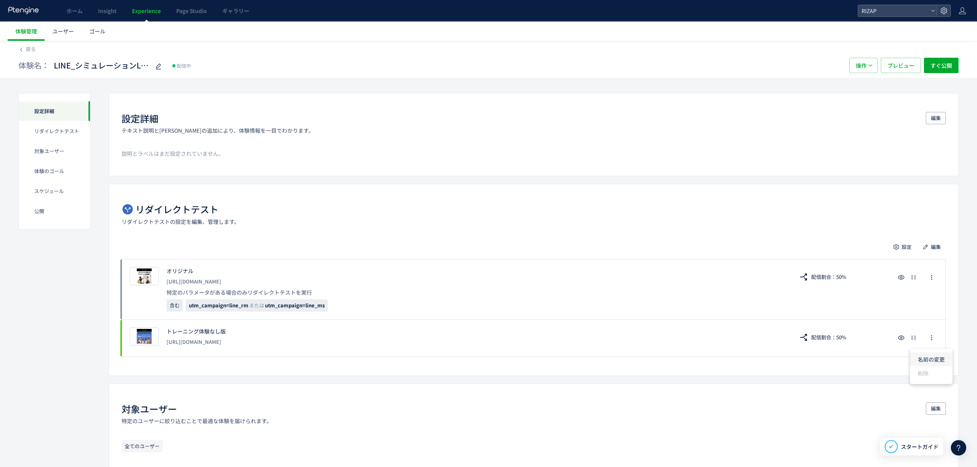
click at [921, 357] on li "名前の変更" at bounding box center [931, 359] width 42 height 14
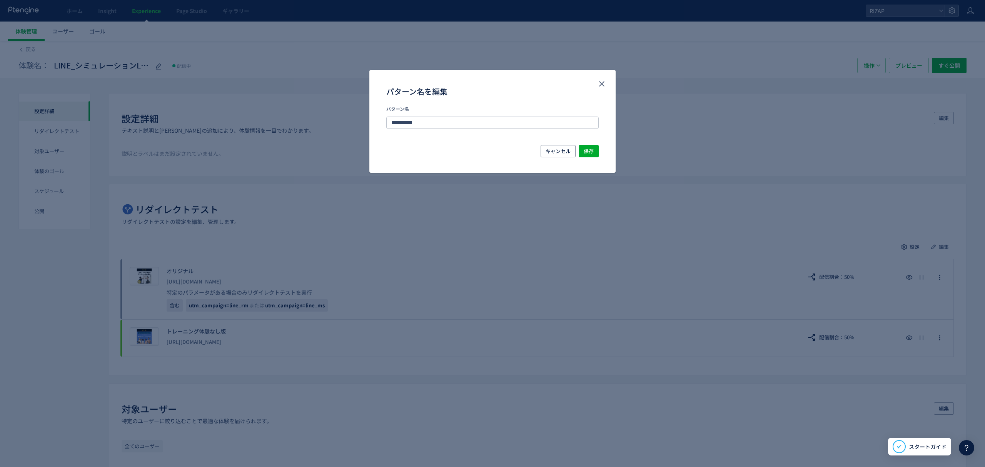
drag, startPoint x: 400, startPoint y: 121, endPoint x: 339, endPoint y: 121, distance: 61.6
click at [339, 121] on div "**********" at bounding box center [492, 233] width 985 height 467
type input "*"
type input "***"
click at [593, 151] on span "保存" at bounding box center [589, 151] width 10 height 12
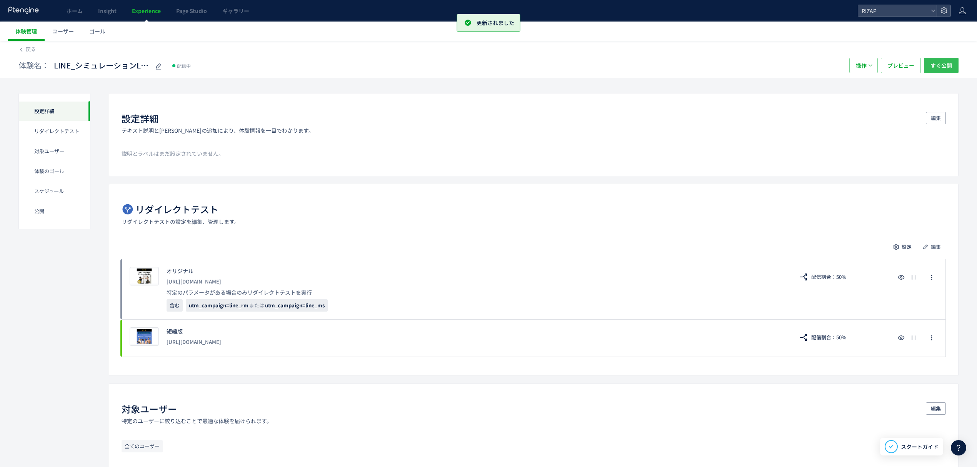
click at [948, 68] on span "すぐ公開" at bounding box center [942, 65] width 22 height 15
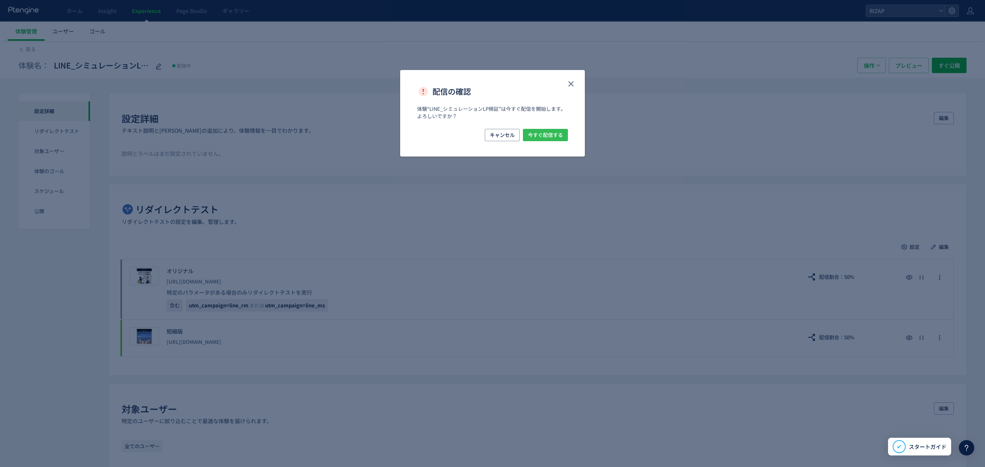
click at [555, 135] on span "今すぐ配信する" at bounding box center [545, 135] width 35 height 12
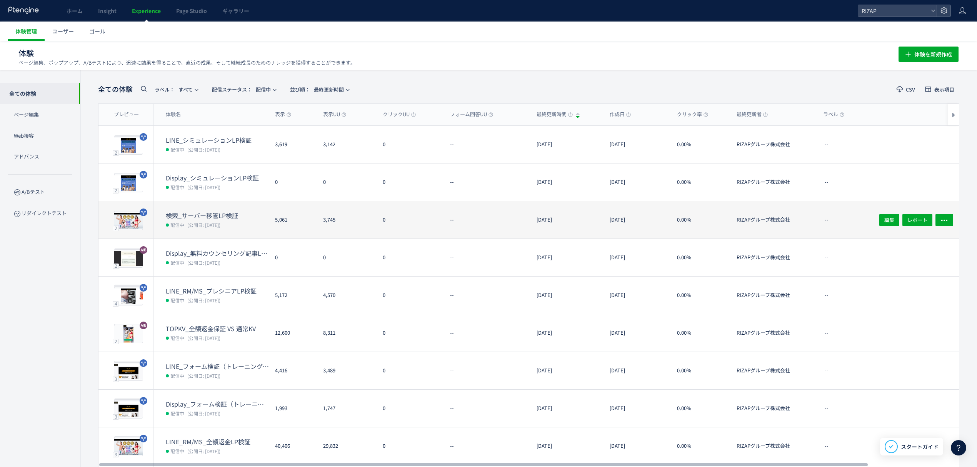
click at [200, 226] on span "(公開日: [DATE])" at bounding box center [203, 225] width 33 height 7
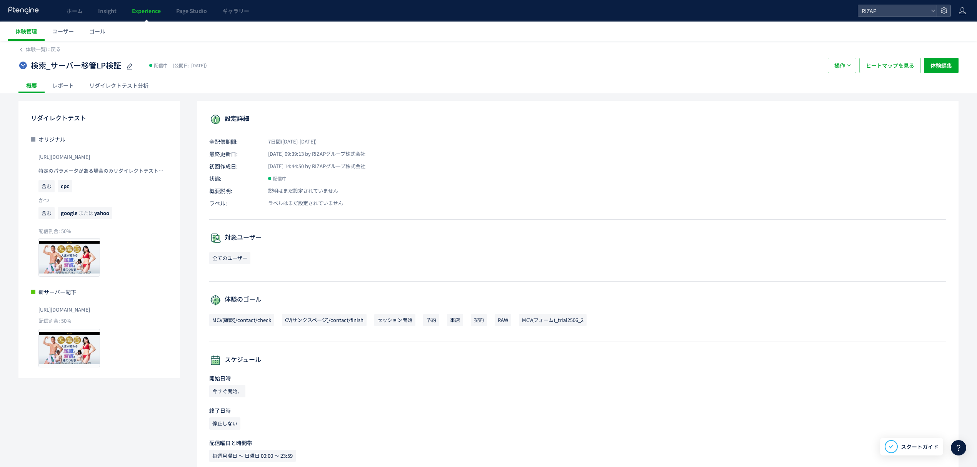
drag, startPoint x: 136, startPoint y: 155, endPoint x: 32, endPoint y: 156, distance: 104.7
click at [32, 156] on div "オリジナル [URL][DOMAIN_NAME] 特定のパラメータがある場合のみリダイレクトテストを実行 含む cpc かつ 含む google または ya…" at bounding box center [99, 205] width 137 height 141
copy span "[URL][DOMAIN_NAME]"
drag, startPoint x: 119, startPoint y: 311, endPoint x: 38, endPoint y: 313, distance: 80.4
click at [38, 313] on div "[URL][DOMAIN_NAME]" at bounding box center [102, 309] width 129 height 17
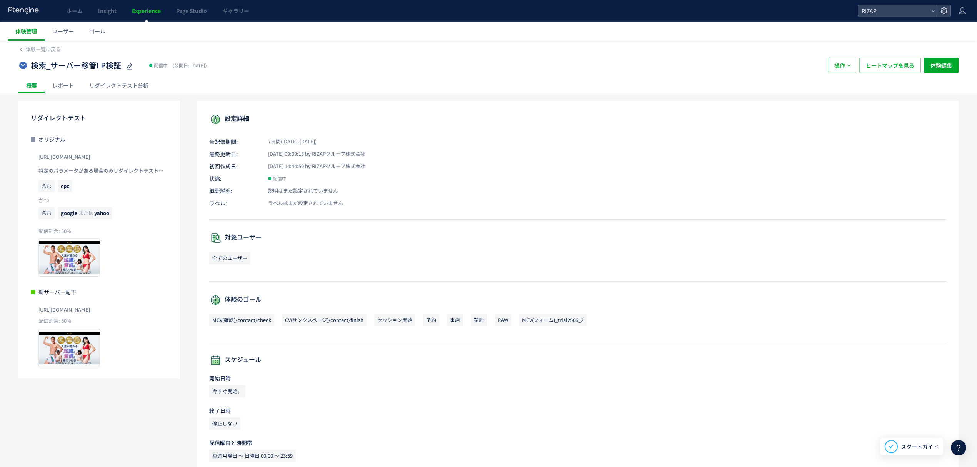
copy span "[URL][DOMAIN_NAME]"
click at [59, 89] on div "レポート" at bounding box center [63, 85] width 37 height 15
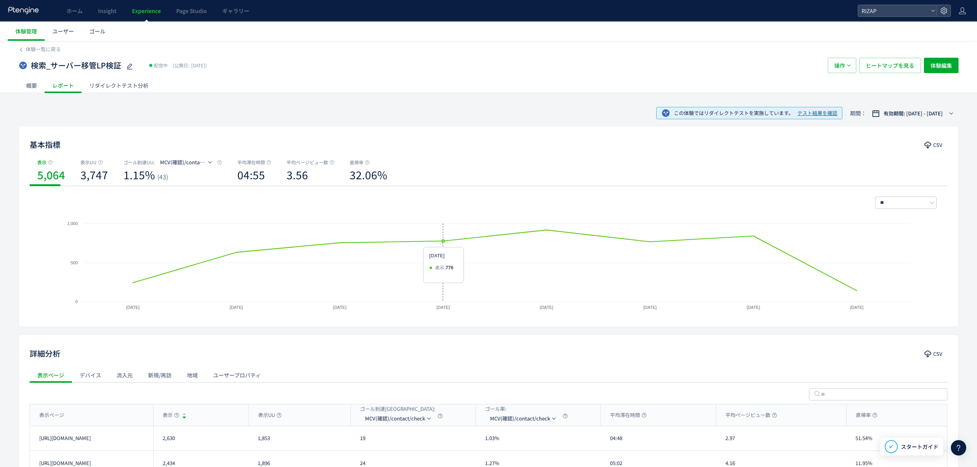
scroll to position [75, 0]
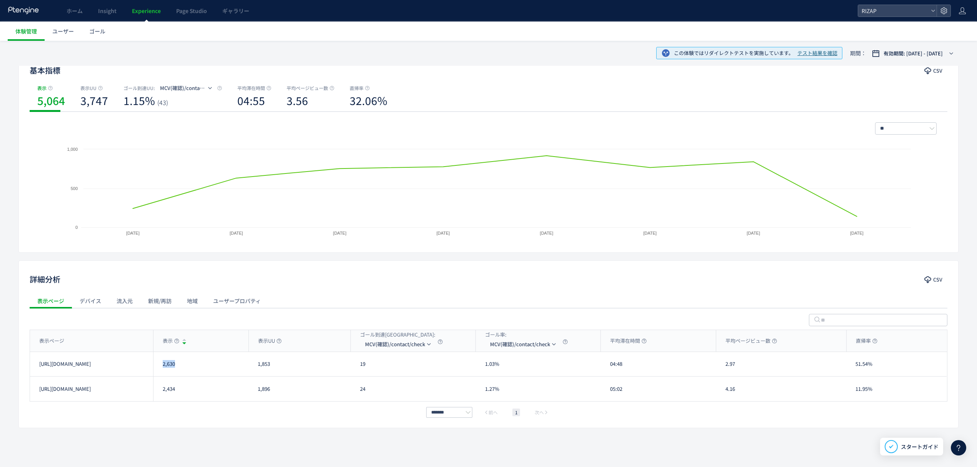
drag, startPoint x: 189, startPoint y: 369, endPoint x: 162, endPoint y: 369, distance: 26.6
click at [162, 369] on div "2,630" at bounding box center [200, 364] width 95 height 24
copy div "2,630"
drag, startPoint x: 185, startPoint y: 393, endPoint x: 162, endPoint y: 393, distance: 23.1
click at [162, 393] on div "2,434" at bounding box center [200, 389] width 95 height 25
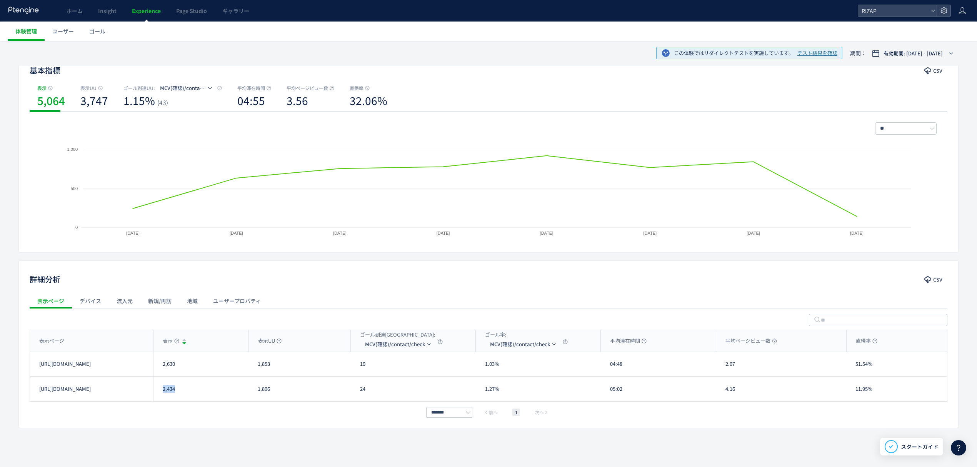
copy div "2,434"
click at [386, 340] on span "MCV(確認)/contact/check" at bounding box center [395, 344] width 60 height 12
click at [381, 350] on div "MCV(確認)/contact/check" at bounding box center [398, 344] width 76 height 12
click at [390, 344] on span "MCV(確認)/contact/check" at bounding box center [395, 344] width 60 height 12
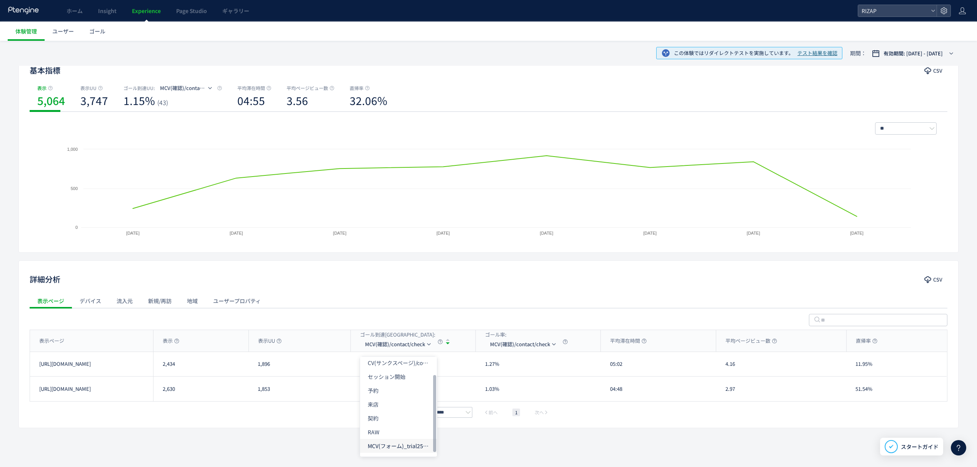
click at [399, 445] on li "MCV(フォーム)_trial2506_2" at bounding box center [398, 446] width 77 height 14
drag, startPoint x: 373, startPoint y: 367, endPoint x: 346, endPoint y: 367, distance: 27.3
click at [346, 367] on div "[URL][DOMAIN_NAME] 2,434 1,896 152 8.02% 05:02 4.16 11.95% [URL][DOMAIN_NAME]" at bounding box center [488, 364] width 917 height 25
copy div "152"
drag, startPoint x: 373, startPoint y: 393, endPoint x: 356, endPoint y: 391, distance: 17.1
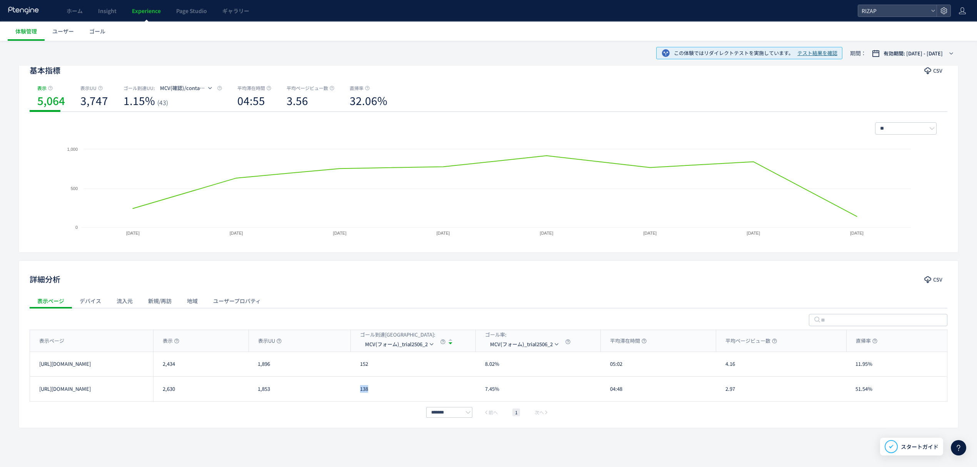
click at [356, 391] on div "138" at bounding box center [413, 389] width 125 height 25
copy div "138"
click at [396, 366] on li "CV(サンクスページ)/contact/finish" at bounding box center [400, 363] width 77 height 14
drag, startPoint x: 368, startPoint y: 368, endPoint x: 354, endPoint y: 369, distance: 14.3
click at [354, 369] on div "24" at bounding box center [413, 364] width 125 height 24
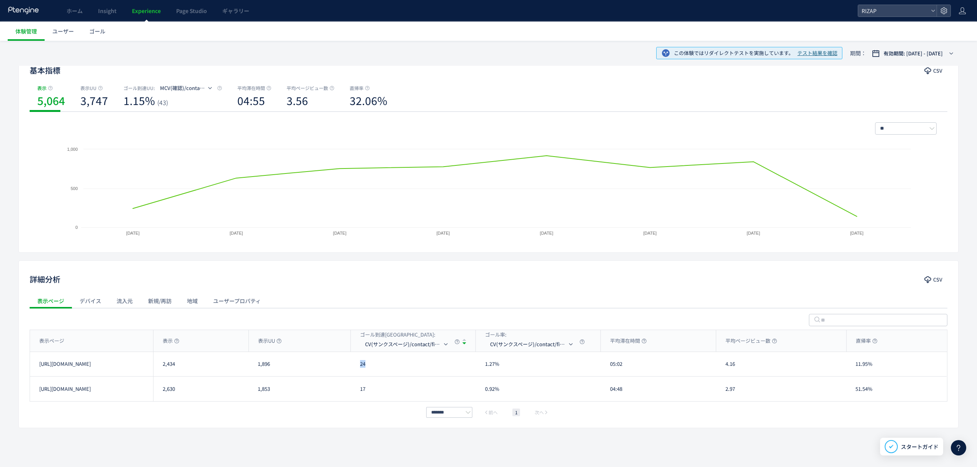
copy div "24"
drag, startPoint x: 369, startPoint y: 396, endPoint x: 356, endPoint y: 396, distance: 12.7
click at [356, 396] on div "17" at bounding box center [413, 389] width 125 height 25
copy div "17"
click at [80, 336] on div "表示ページ" at bounding box center [91, 341] width 123 height 22
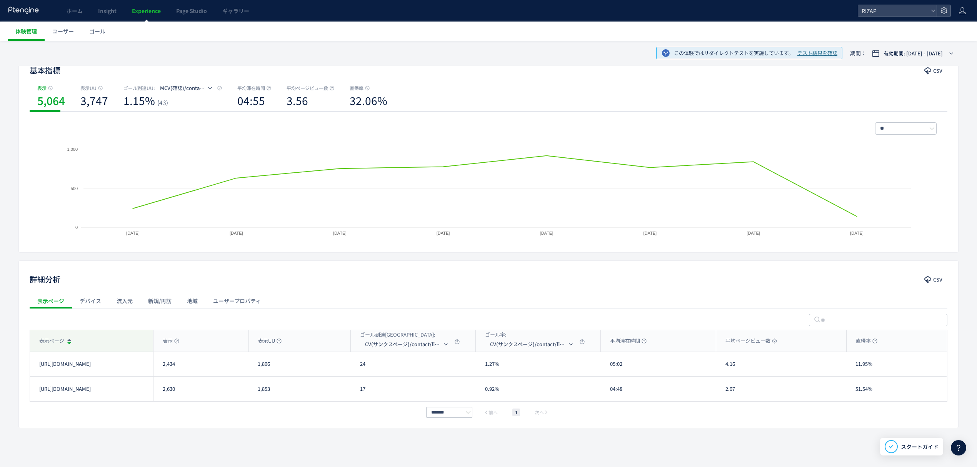
click at [80, 336] on div "表示ページ" at bounding box center [91, 341] width 123 height 22
drag, startPoint x: 376, startPoint y: 369, endPoint x: 354, endPoint y: 368, distance: 21.2
click at [354, 368] on div "17" at bounding box center [413, 364] width 125 height 24
copy div "17"
drag, startPoint x: 374, startPoint y: 391, endPoint x: 336, endPoint y: 390, distance: 38.9
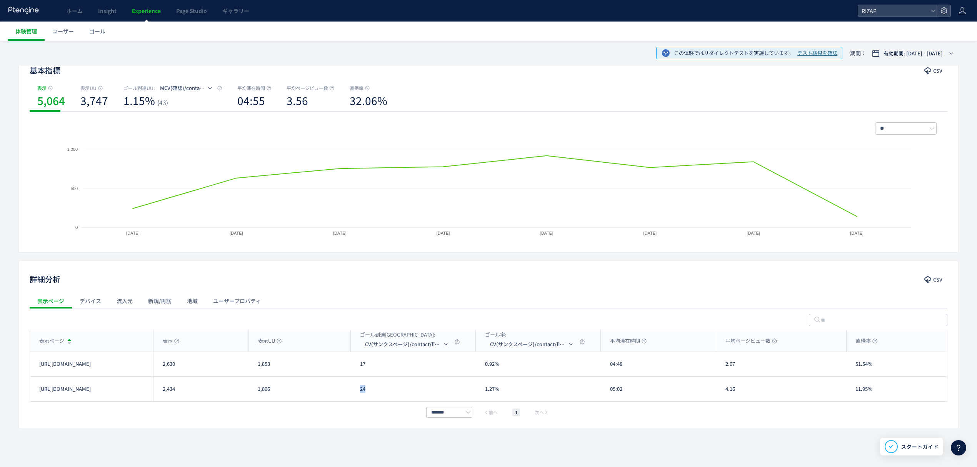
click at [336, 390] on div "[URL][DOMAIN_NAME] 2,434 1,896 24 1.27% 05:02 4.16 11.95% [URL][DOMAIN_NAME]" at bounding box center [488, 389] width 917 height 25
copy div "24"
drag, startPoint x: 632, startPoint y: 364, endPoint x: 604, endPoint y: 363, distance: 27.7
click at [601, 364] on div "[URL][DOMAIN_NAME] 2,630 1,853 17 0.92% 04:48 2.97 51.54% [URL][DOMAIN_NAME]" at bounding box center [488, 364] width 917 height 25
drag, startPoint x: 610, startPoint y: 393, endPoint x: 603, endPoint y: 393, distance: 6.9
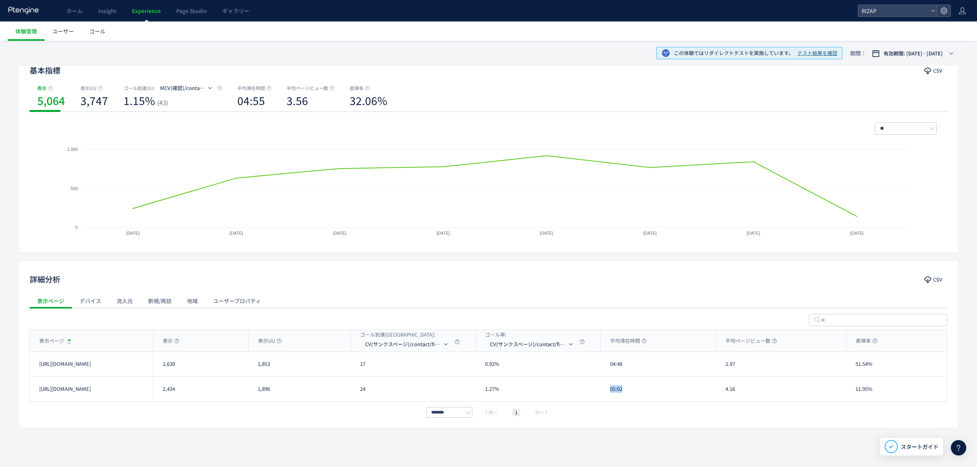
click at [603, 393] on div "05:02" at bounding box center [658, 389] width 115 height 25
click at [728, 365] on div "2.97" at bounding box center [782, 364] width 130 height 24
click at [781, 370] on div "2.97" at bounding box center [782, 364] width 130 height 24
drag, startPoint x: 742, startPoint y: 367, endPoint x: 720, endPoint y: 366, distance: 21.6
click at [720, 366] on div "2.97" at bounding box center [782, 364] width 130 height 24
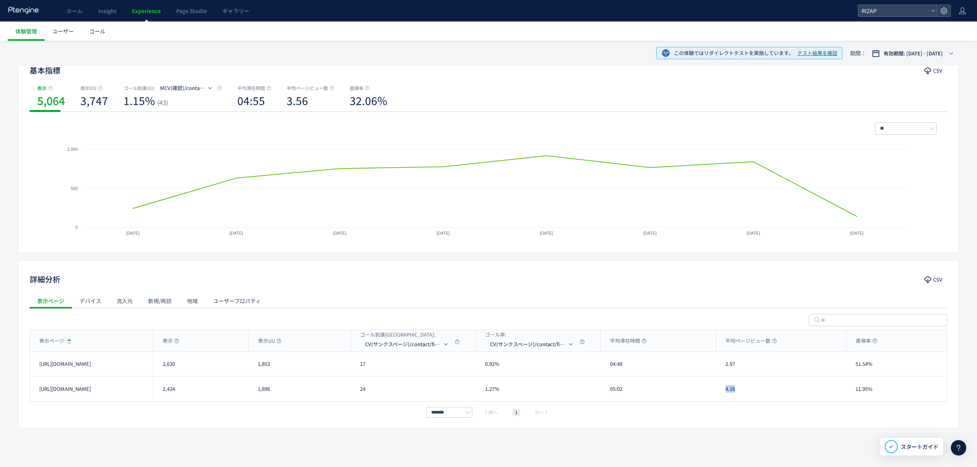
drag, startPoint x: 743, startPoint y: 396, endPoint x: 719, endPoint y: 393, distance: 24.8
click at [719, 393] on div "4.16" at bounding box center [782, 389] width 130 height 25
drag, startPoint x: 881, startPoint y: 360, endPoint x: 854, endPoint y: 364, distance: 27.6
click at [854, 364] on div "51.54%" at bounding box center [897, 364] width 100 height 24
drag, startPoint x: 872, startPoint y: 391, endPoint x: 853, endPoint y: 390, distance: 18.9
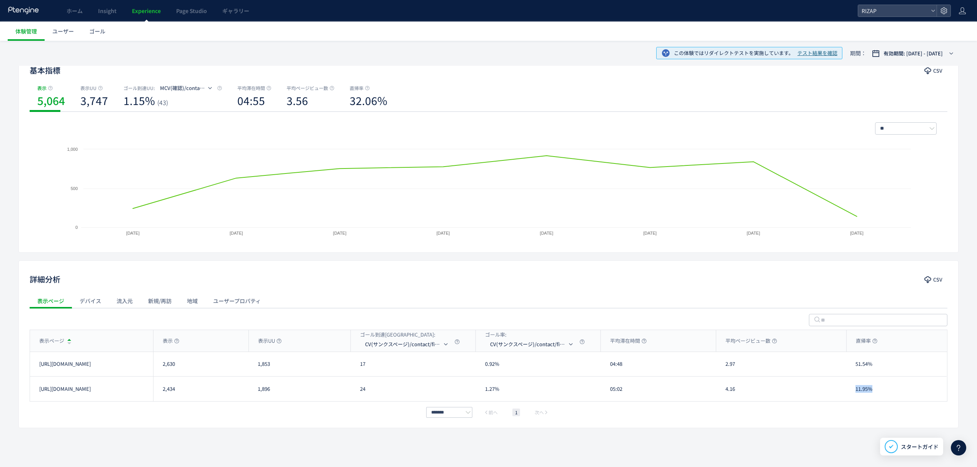
click at [853, 390] on div "11.95%" at bounding box center [897, 389] width 100 height 25
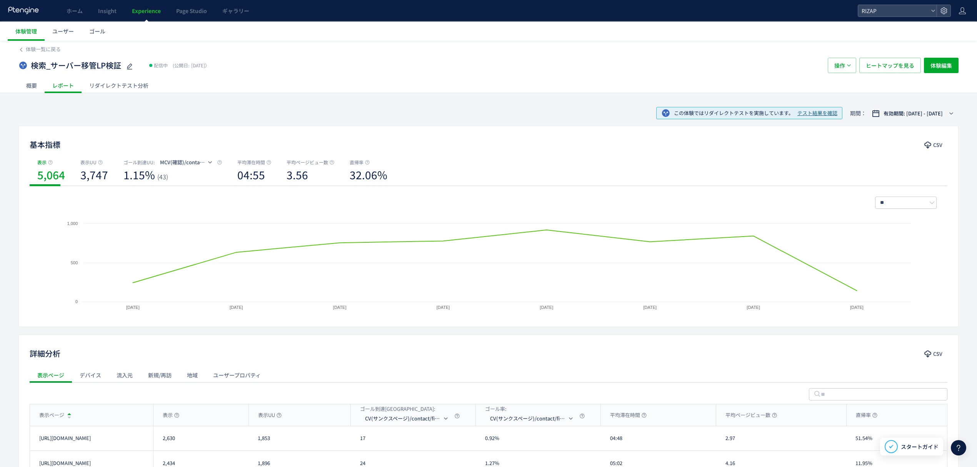
click at [135, 90] on div "リダイレクトテスト分析" at bounding box center [119, 85] width 75 height 15
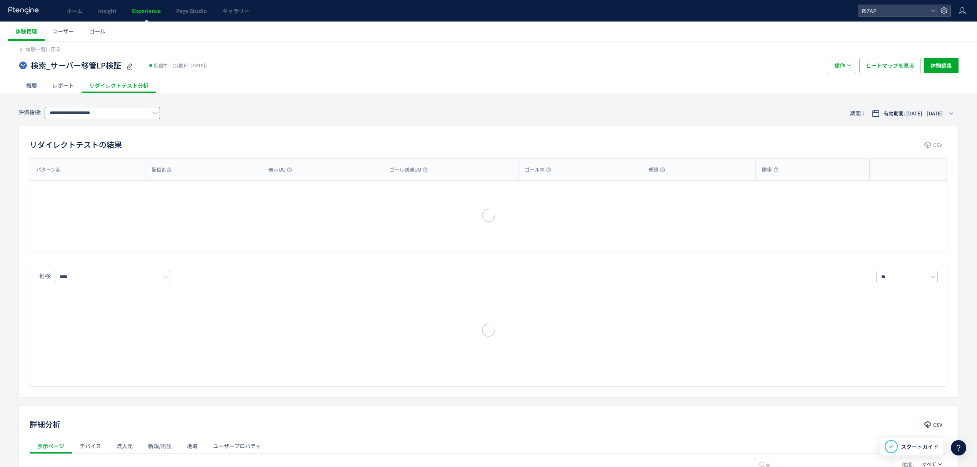
click at [117, 115] on input "**********" at bounding box center [102, 113] width 115 height 12
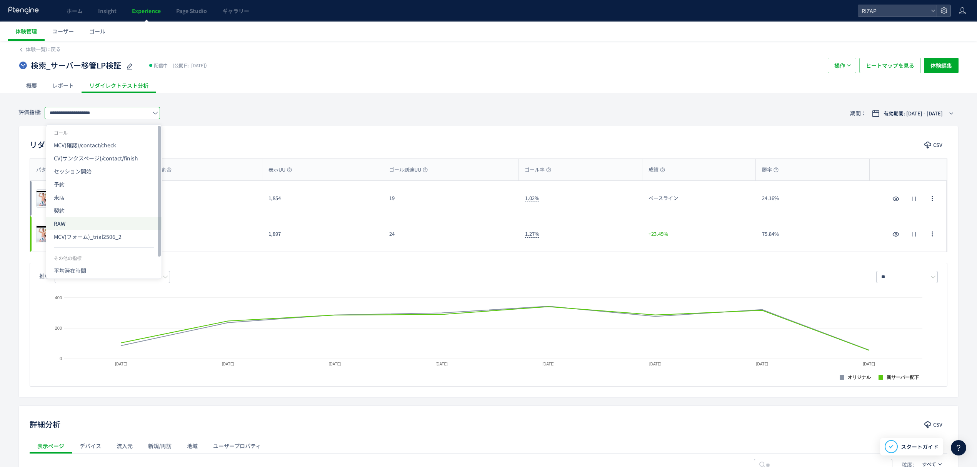
click at [87, 221] on span "RAW" at bounding box center [104, 223] width 100 height 13
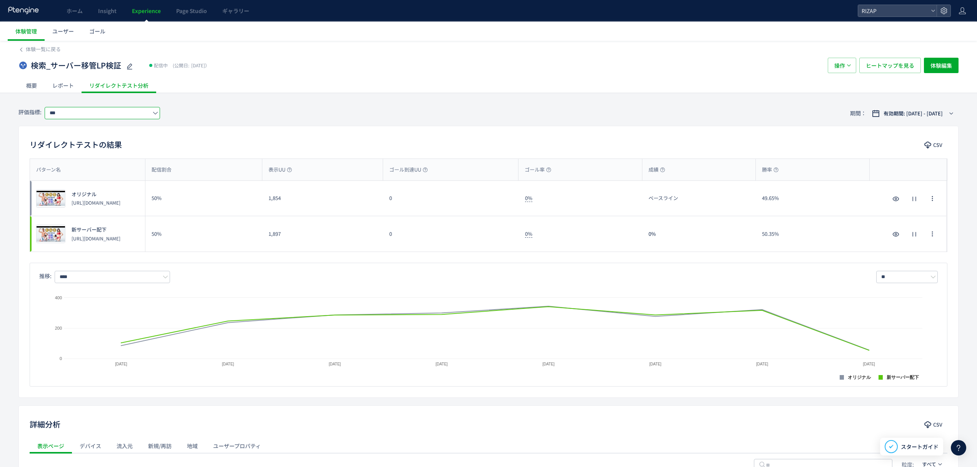
click at [85, 116] on input "***" at bounding box center [102, 113] width 115 height 12
click at [77, 183] on span "予約" at bounding box center [104, 184] width 100 height 13
type input "**"
click at [905, 70] on span "ヒートマップを見る" at bounding box center [890, 65] width 48 height 15
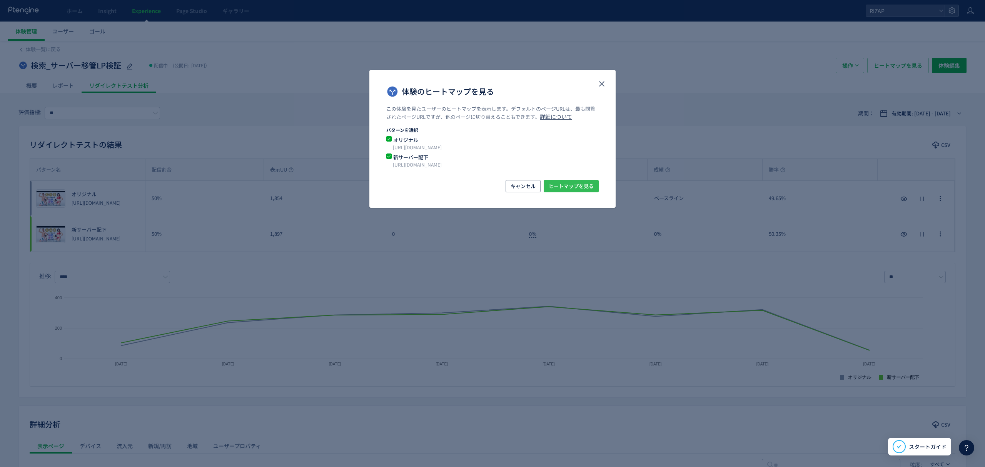
click at [584, 183] on span "ヒートマップを見る" at bounding box center [571, 186] width 45 height 12
click at [603, 82] on use "close" at bounding box center [601, 83] width 5 height 5
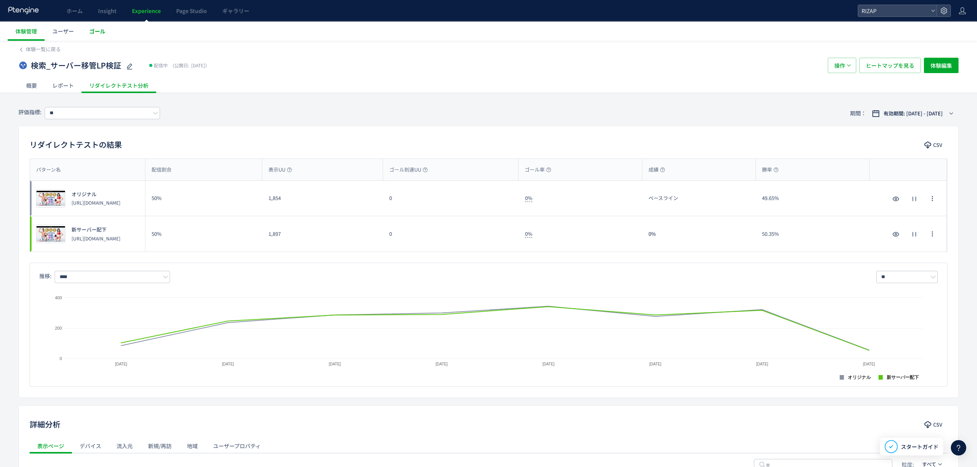
click at [109, 31] on link "ゴール" at bounding box center [98, 31] width 32 height 19
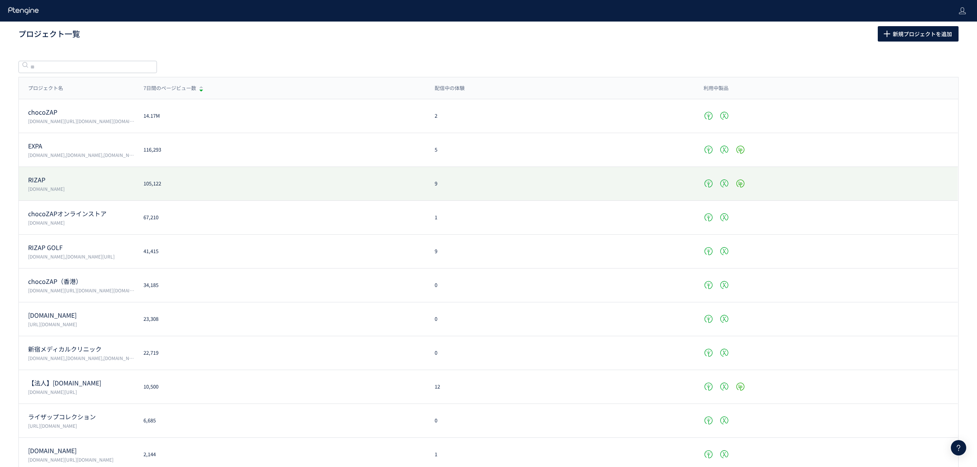
click at [52, 182] on p "RIZAP" at bounding box center [81, 179] width 106 height 9
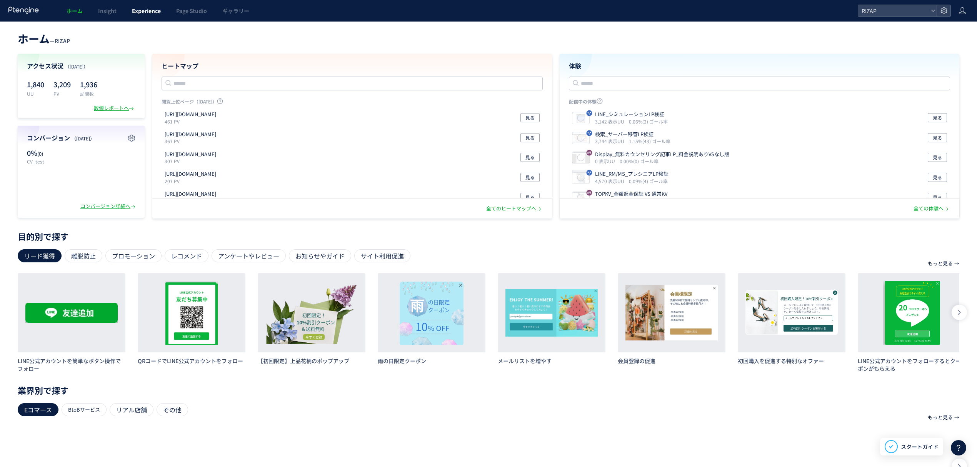
click at [156, 9] on span "Experience" at bounding box center [146, 11] width 29 height 8
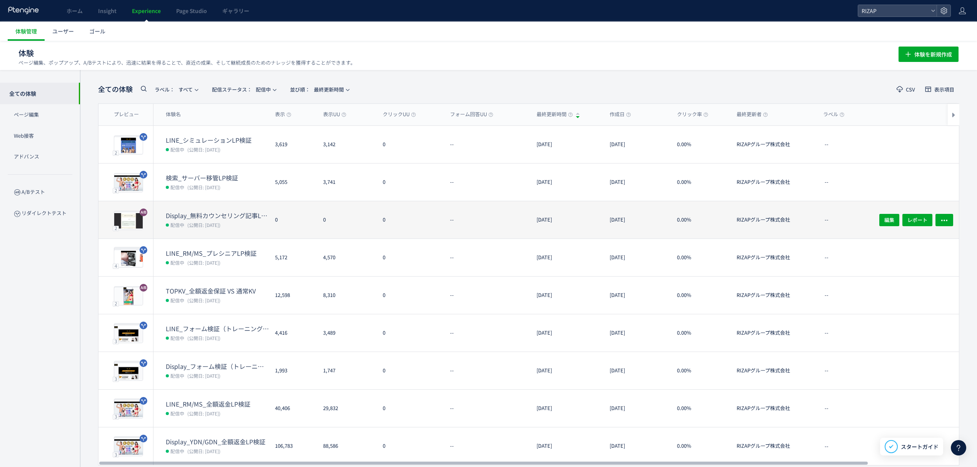
click at [207, 222] on span "(公開日: [DATE])" at bounding box center [203, 225] width 33 height 7
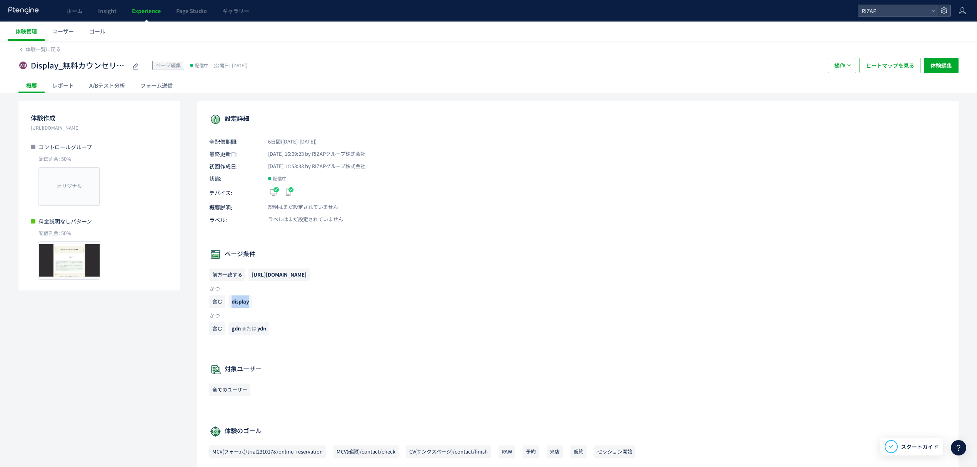
drag, startPoint x: 257, startPoint y: 303, endPoint x: 230, endPoint y: 303, distance: 27.3
click at [230, 303] on p "含む display" at bounding box center [577, 304] width 737 height 16
copy span "display"
drag, startPoint x: 265, startPoint y: 329, endPoint x: 233, endPoint y: 329, distance: 32.3
click at [233, 329] on span "gdn または ydn" at bounding box center [249, 328] width 41 height 12
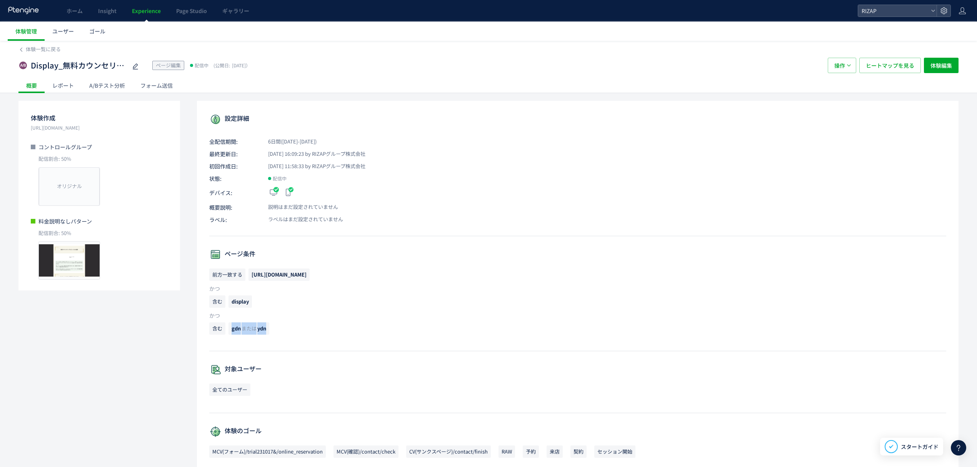
drag, startPoint x: 300, startPoint y: 352, endPoint x: 261, endPoint y: 347, distance: 39.6
click at [298, 352] on div "設定詳細 全配信期間: 6日間(2025/10/09-今日) 最終更新日: 2025/10/09 16:09:23 by RIZAPグループ株式会社 初回作成…" at bounding box center [578, 371] width 762 height 541
click at [238, 330] on span "gdn" at bounding box center [236, 328] width 9 height 7
drag, startPoint x: 244, startPoint y: 330, endPoint x: 231, endPoint y: 330, distance: 12.3
click at [231, 330] on span "gdn または ydn" at bounding box center [249, 328] width 41 height 12
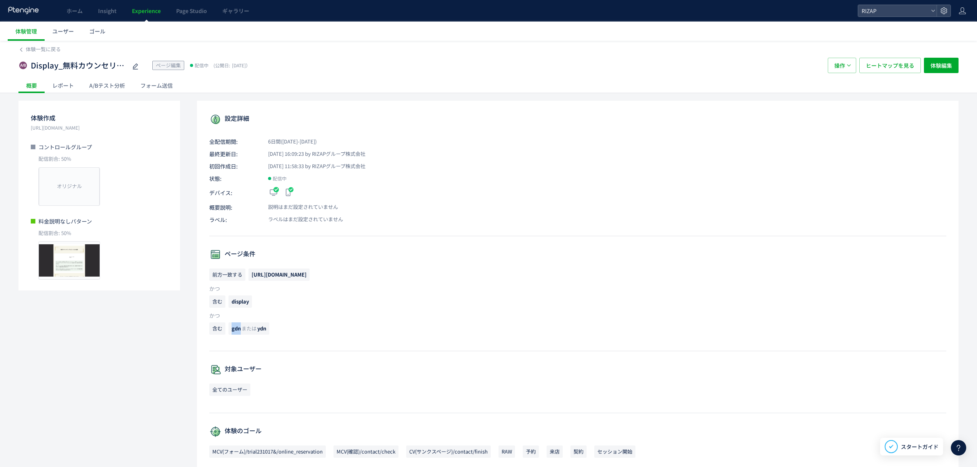
copy span "gdn"
drag, startPoint x: 267, startPoint y: 333, endPoint x: 259, endPoint y: 333, distance: 7.7
click at [259, 333] on span "gdn または ydn" at bounding box center [249, 328] width 41 height 12
drag, startPoint x: 257, startPoint y: 332, endPoint x: 267, endPoint y: 331, distance: 9.2
click at [267, 331] on span "gdn または ydn" at bounding box center [249, 328] width 41 height 12
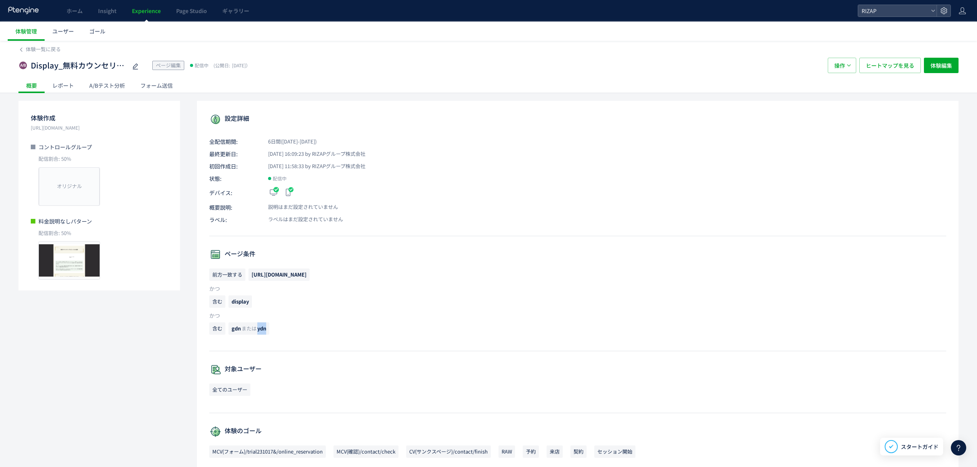
copy span "ydn"
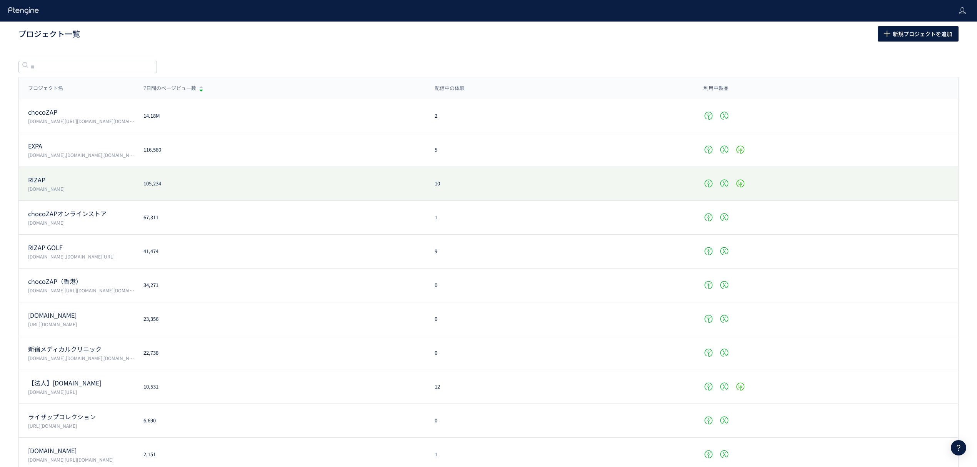
click at [40, 175] on p "RIZAP" at bounding box center [81, 179] width 106 height 9
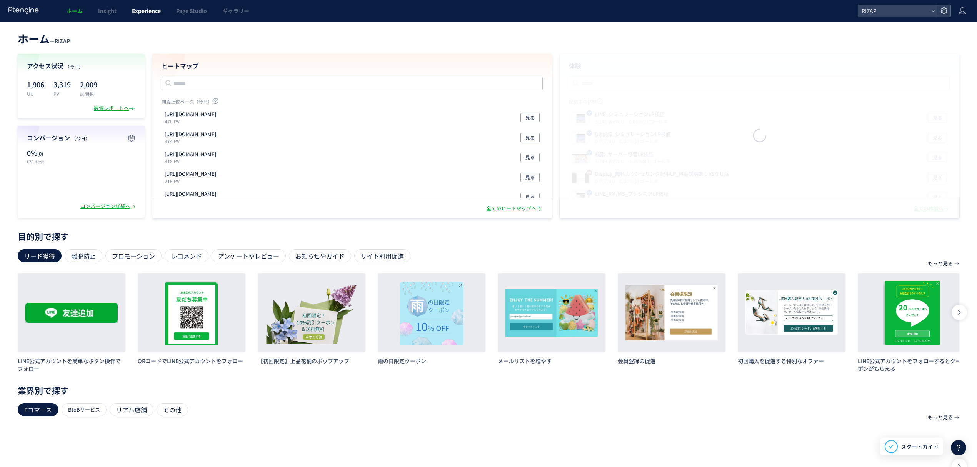
click at [156, 7] on span "Experience" at bounding box center [146, 11] width 29 height 8
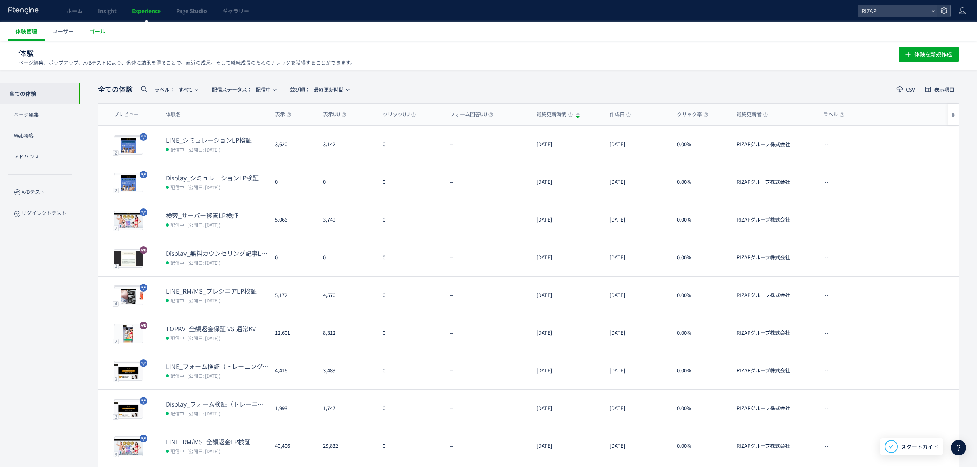
click at [107, 34] on link "ゴール" at bounding box center [98, 31] width 32 height 19
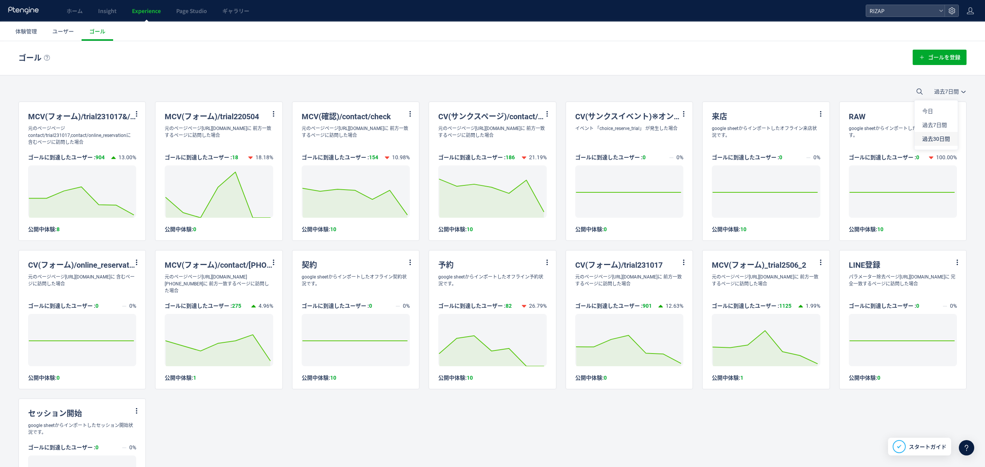
click at [936, 133] on li "過去30日間" at bounding box center [936, 139] width 43 height 14
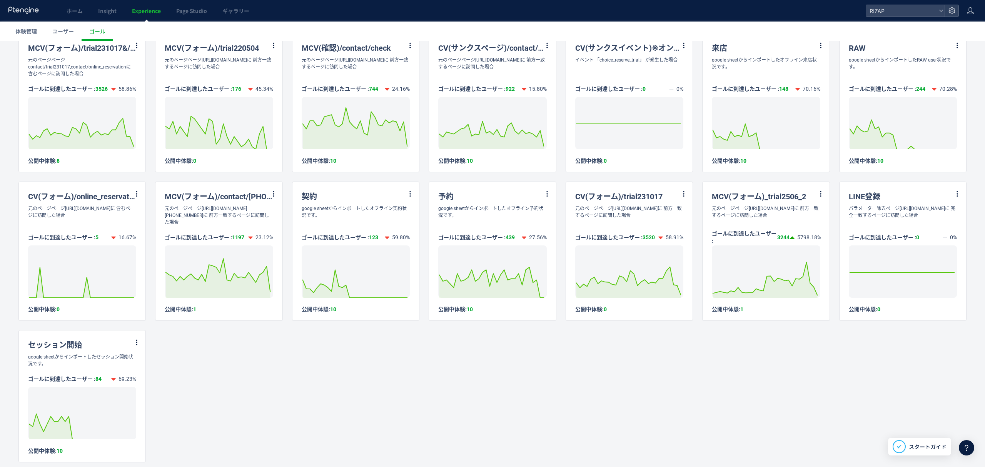
scroll to position [66, 0]
